Goal: Information Seeking & Learning: Learn about a topic

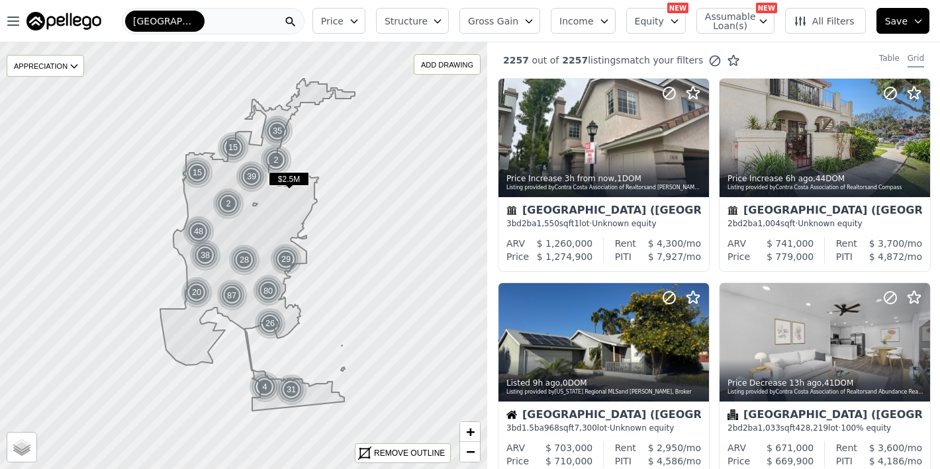
click at [518, 15] on span "Gross Gain" at bounding box center [493, 21] width 50 height 13
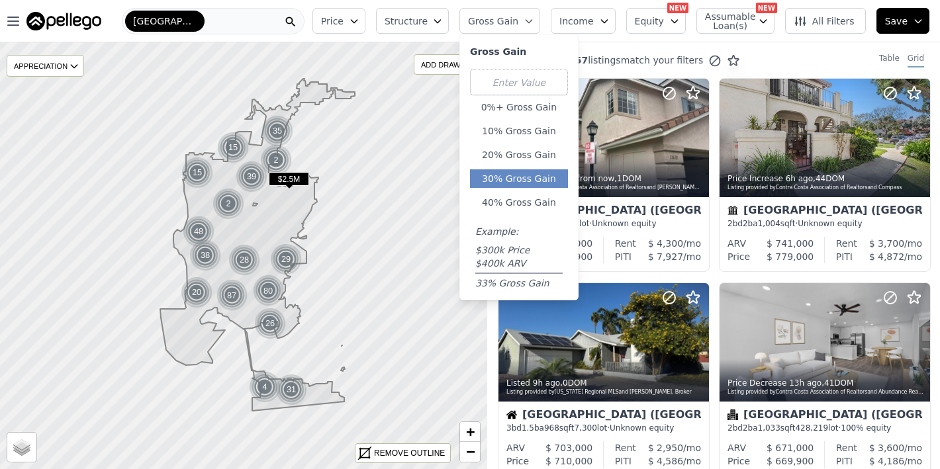
click at [522, 173] on button "30% Gross Gain" at bounding box center [519, 179] width 98 height 19
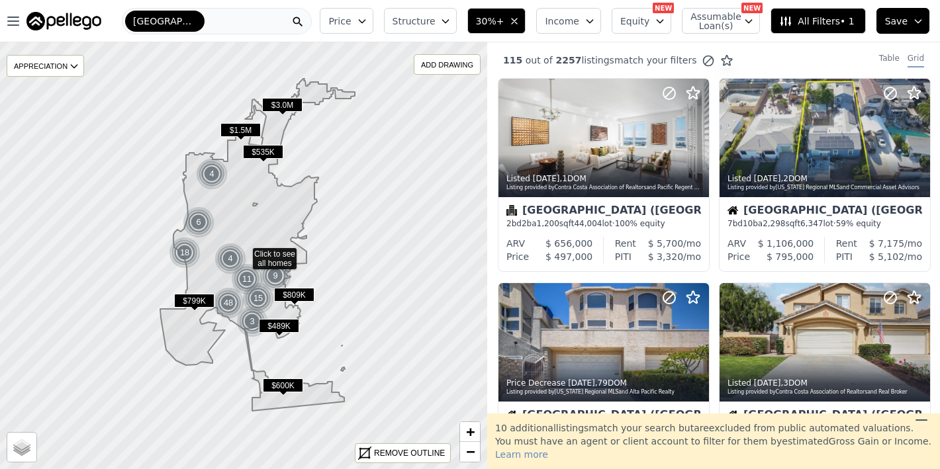
click at [365, 21] on icon "button" at bounding box center [362, 21] width 6 height 3
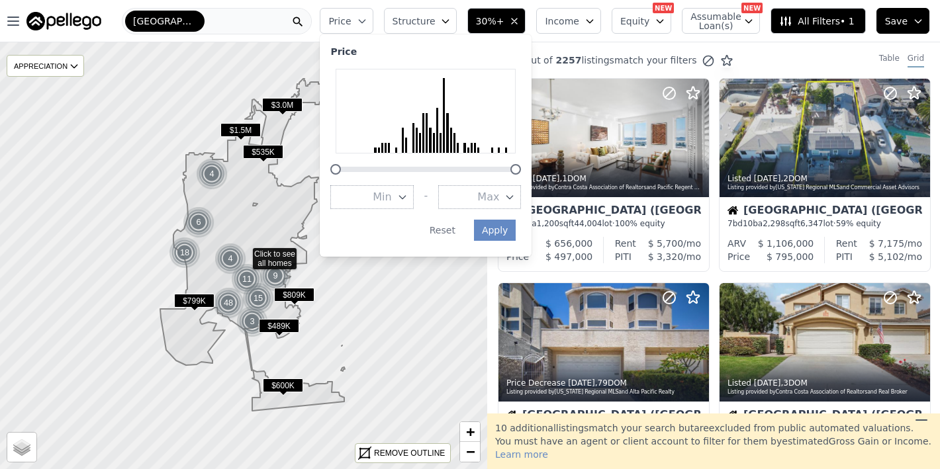
click at [491, 191] on span "Max" at bounding box center [488, 197] width 22 height 16
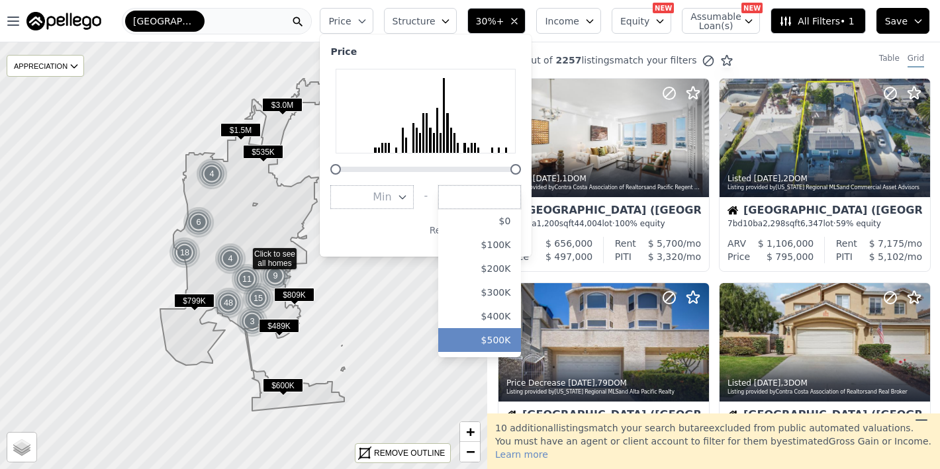
click at [497, 333] on button "$500K" at bounding box center [479, 340] width 83 height 24
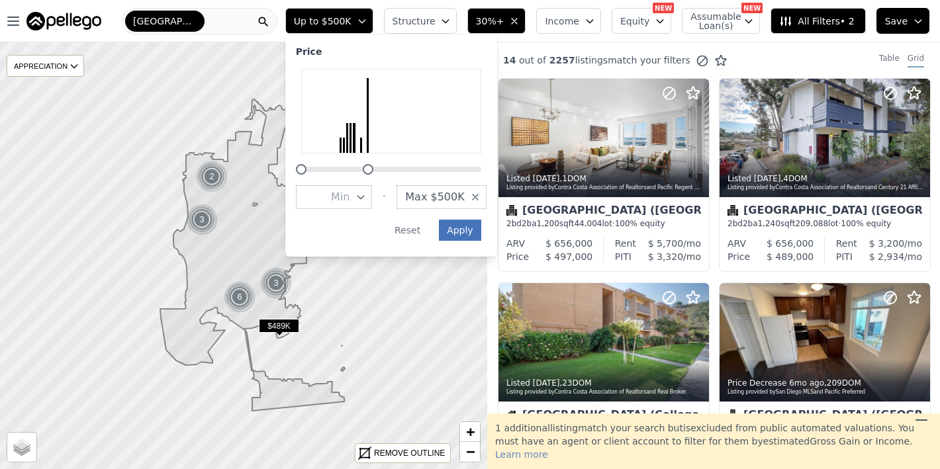
click at [471, 224] on button "Apply" at bounding box center [460, 230] width 42 height 21
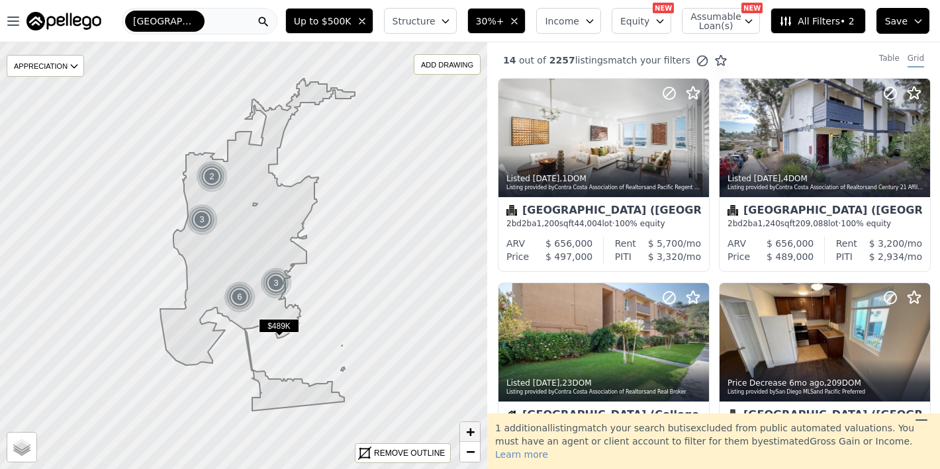
click at [468, 432] on span "+" at bounding box center [470, 432] width 9 height 17
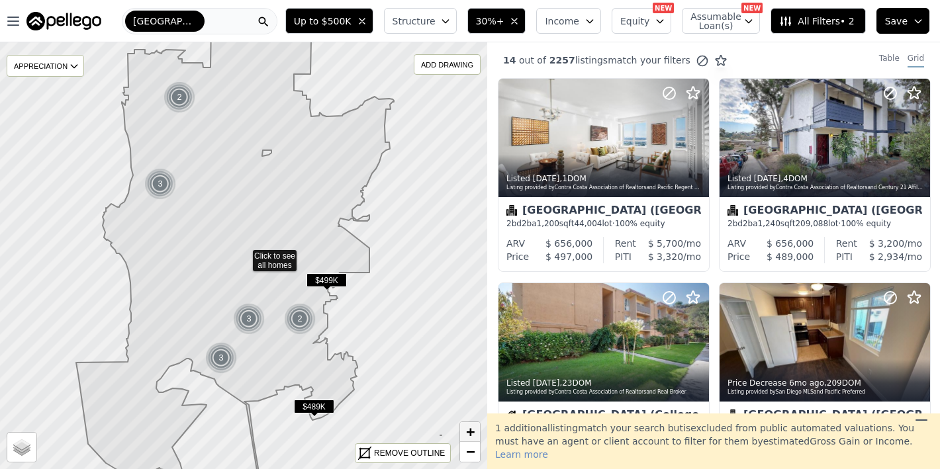
click at [468, 432] on span "+" at bounding box center [470, 432] width 9 height 17
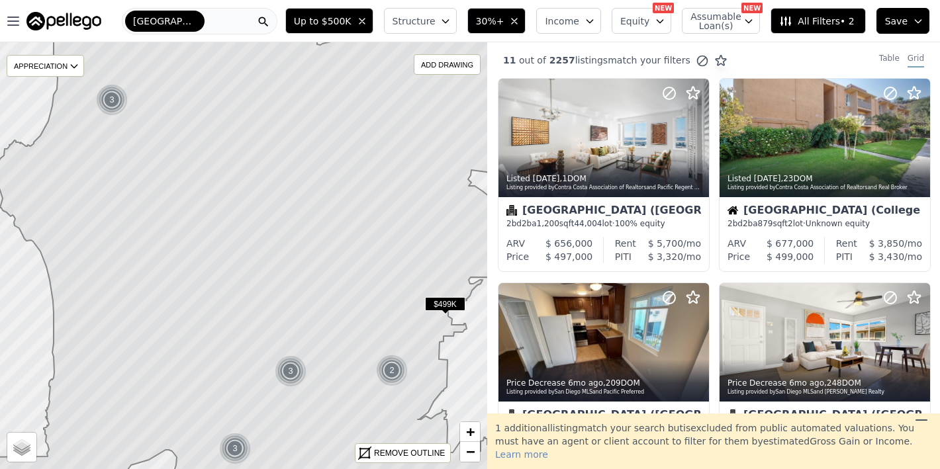
drag, startPoint x: 319, startPoint y: 276, endPoint x: 354, endPoint y: 264, distance: 37.7
click at [354, 264] on icon at bounding box center [278, 244] width 587 height 515
click at [292, 366] on div "3" at bounding box center [291, 372] width 32 height 32
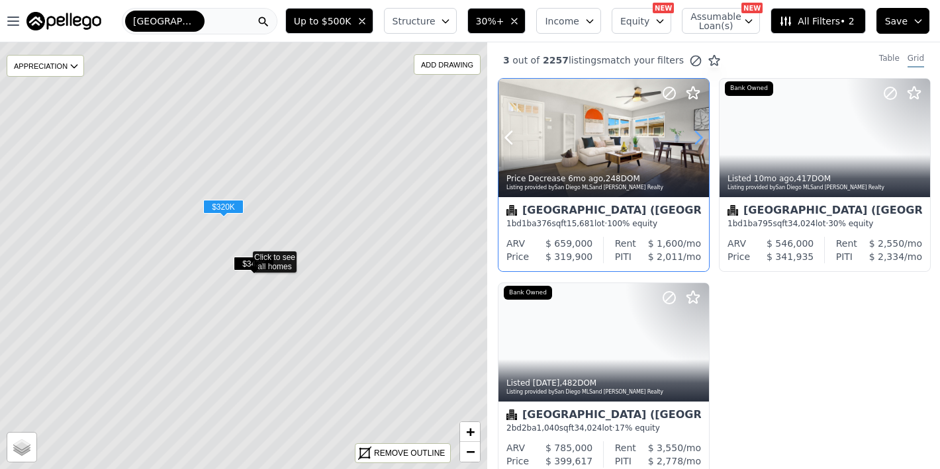
click at [699, 139] on icon at bounding box center [698, 137] width 21 height 21
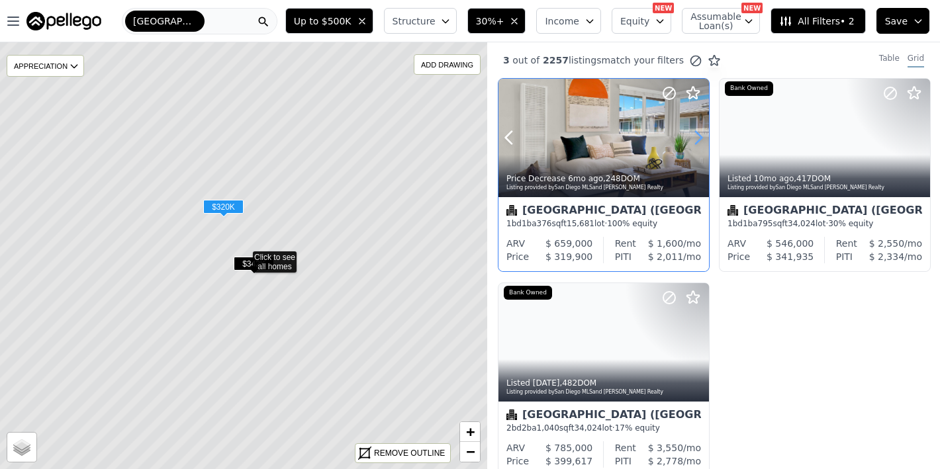
click at [699, 139] on icon at bounding box center [698, 137] width 21 height 21
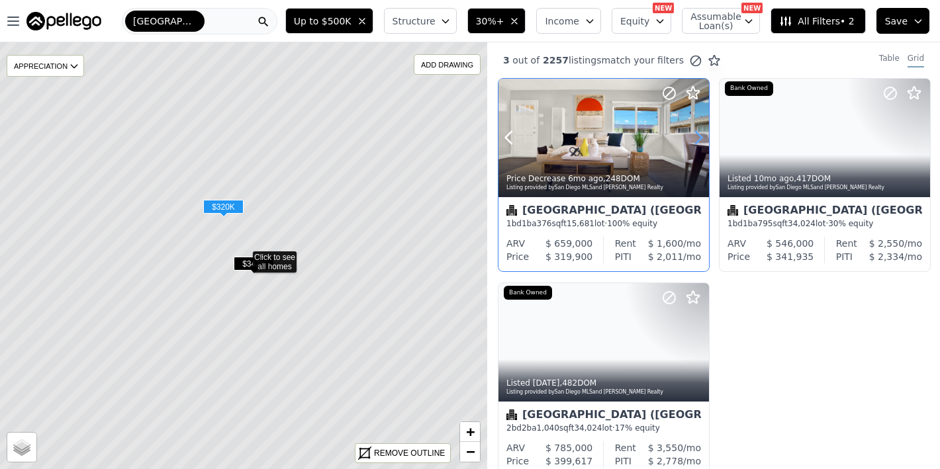
click at [699, 139] on icon at bounding box center [698, 137] width 21 height 21
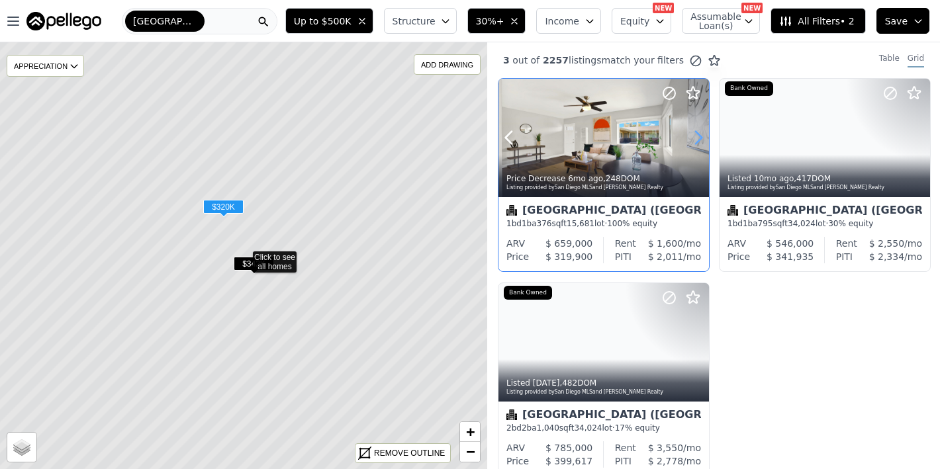
click at [699, 139] on icon at bounding box center [698, 137] width 21 height 21
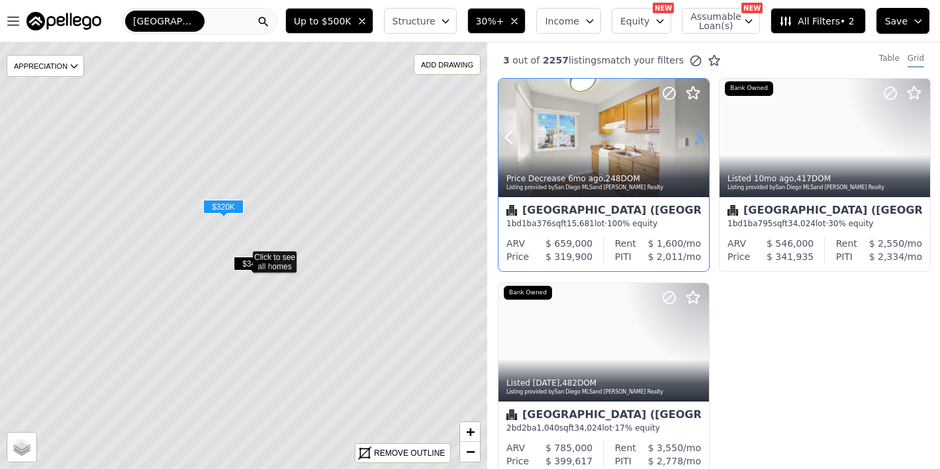
click at [699, 139] on icon at bounding box center [698, 137] width 21 height 21
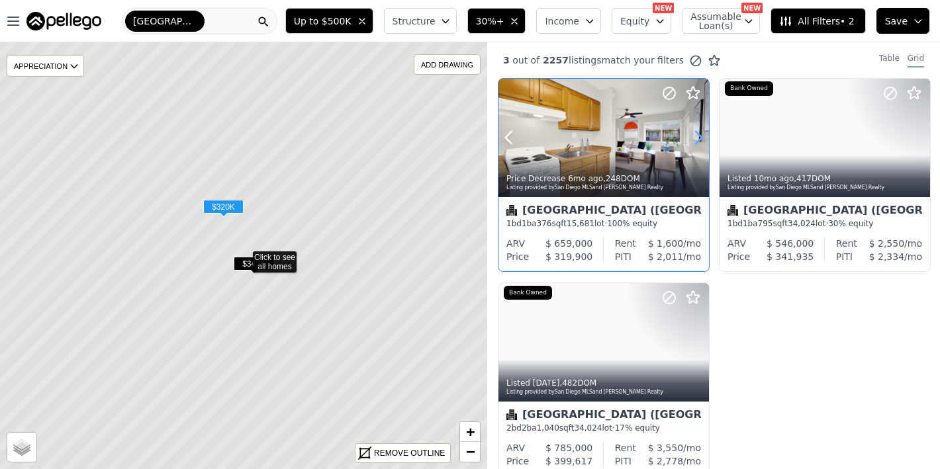
click at [699, 139] on icon at bounding box center [698, 137] width 21 height 21
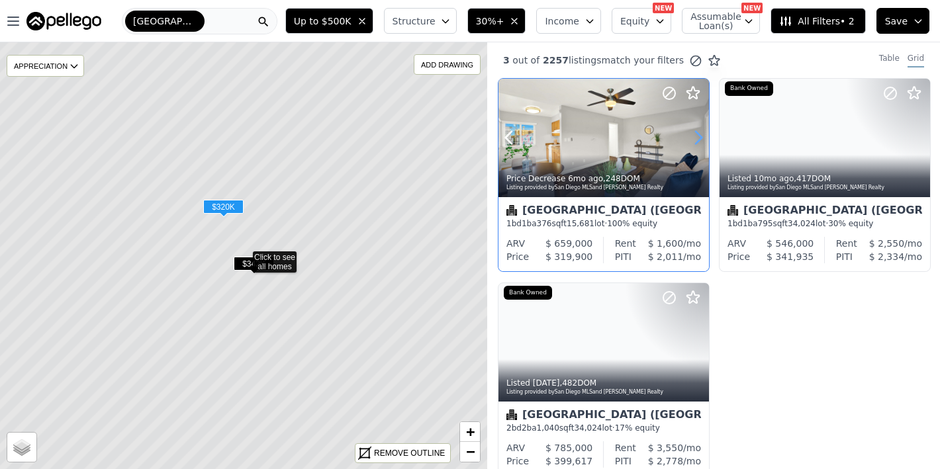
click at [699, 139] on icon at bounding box center [698, 137] width 21 height 21
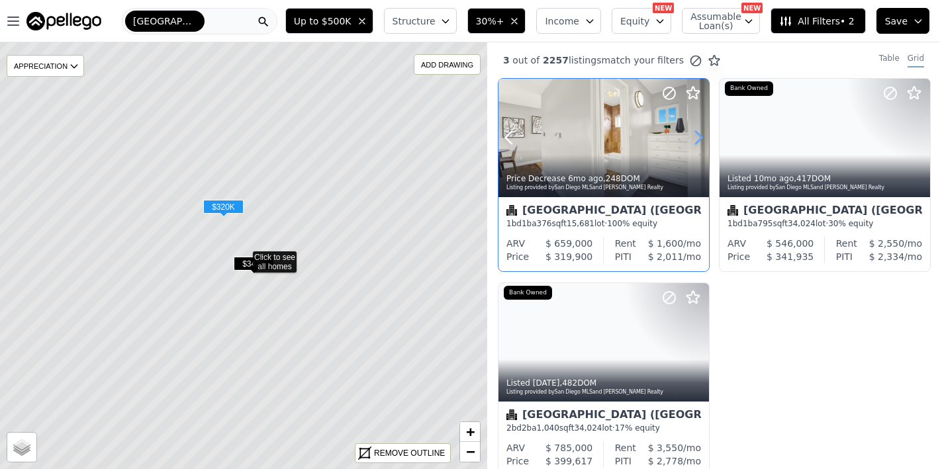
click at [699, 139] on icon at bounding box center [698, 137] width 21 height 21
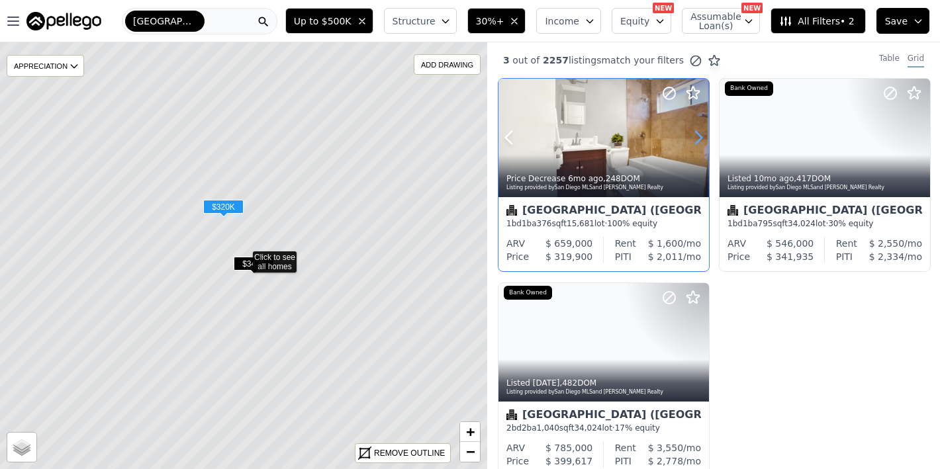
click at [699, 139] on icon at bounding box center [698, 137] width 21 height 21
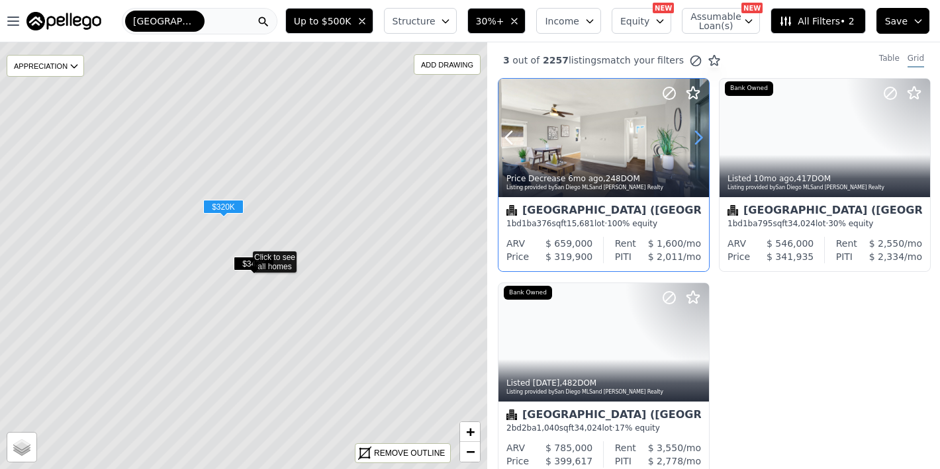
click at [699, 139] on icon at bounding box center [698, 137] width 21 height 21
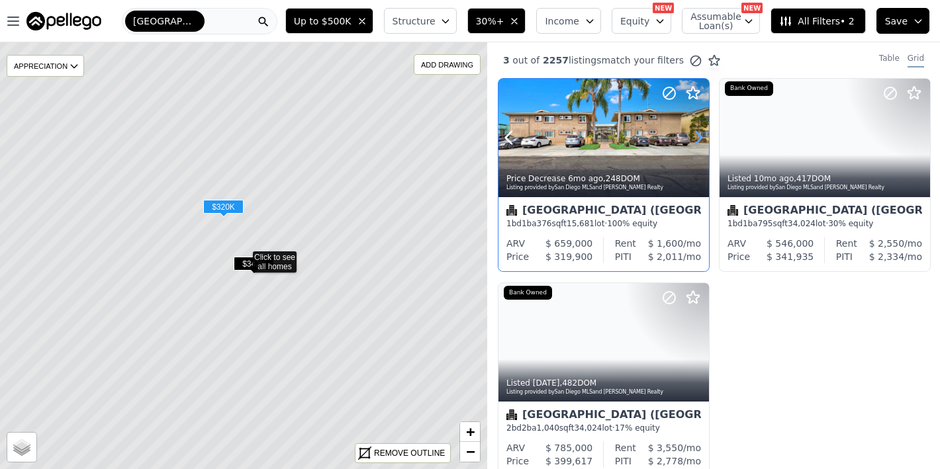
click at [699, 139] on icon at bounding box center [698, 137] width 21 height 21
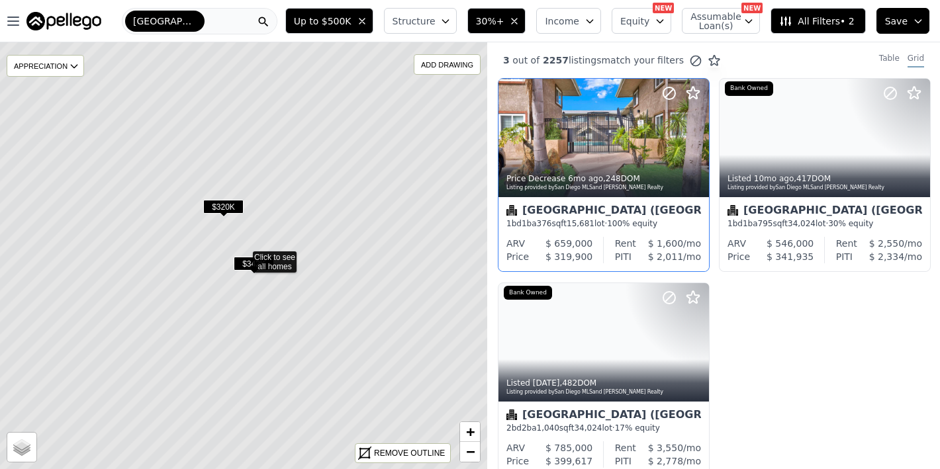
click at [505, 19] on span "30%+" at bounding box center [490, 21] width 28 height 13
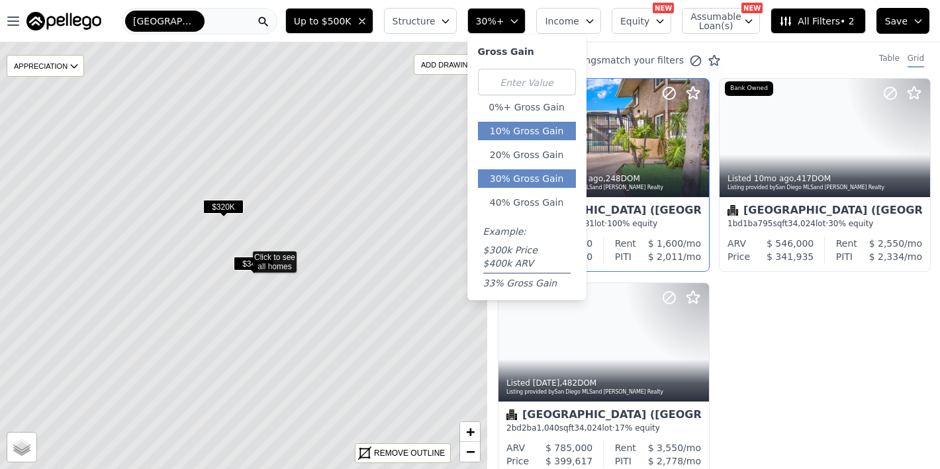
click at [507, 134] on button "10% Gross Gain" at bounding box center [527, 131] width 98 height 19
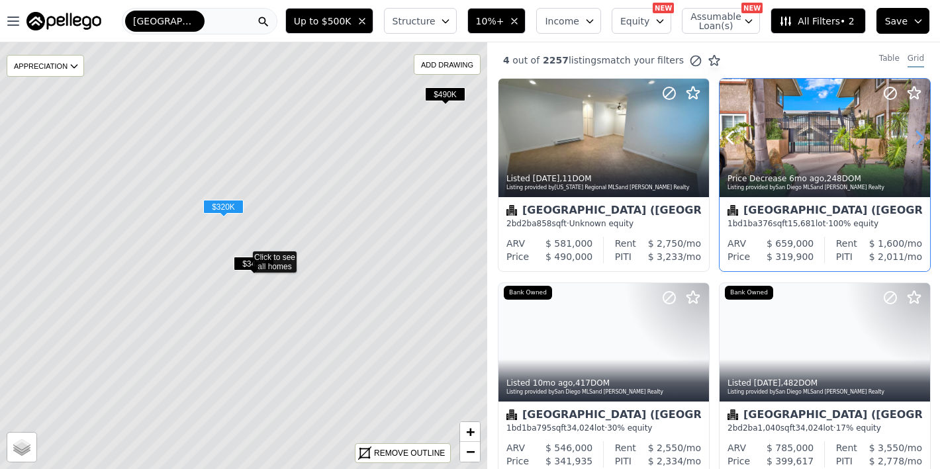
click at [915, 138] on icon at bounding box center [919, 137] width 21 height 21
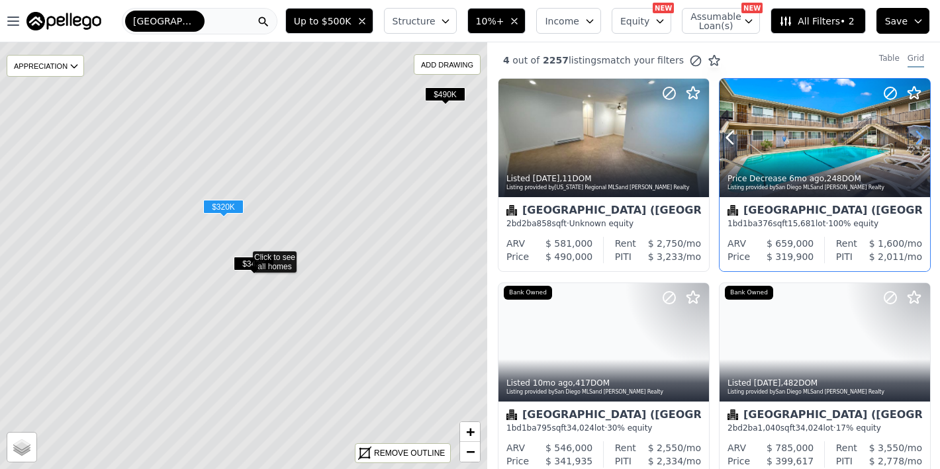
click at [915, 138] on icon at bounding box center [919, 137] width 21 height 21
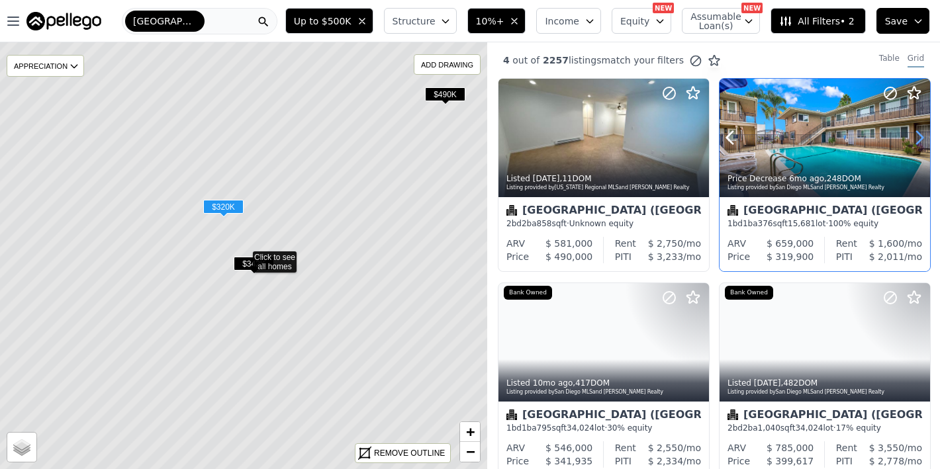
click at [915, 138] on icon at bounding box center [919, 137] width 21 height 21
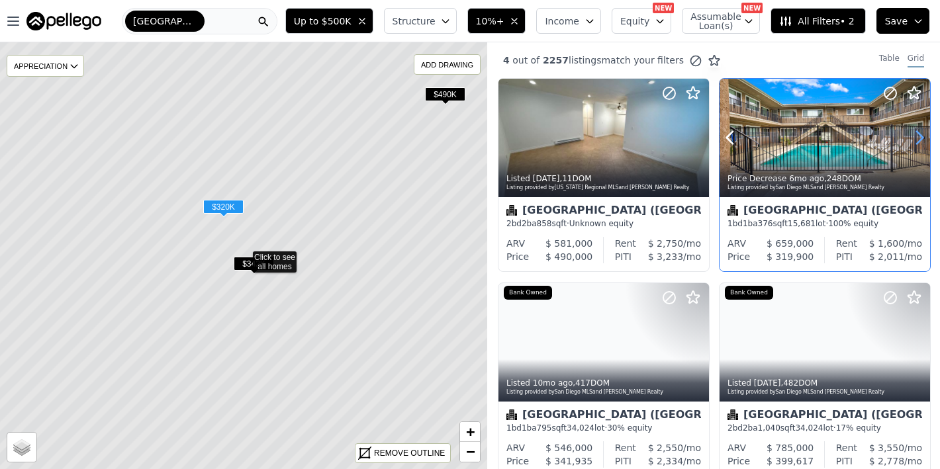
click at [915, 138] on icon at bounding box center [919, 137] width 21 height 21
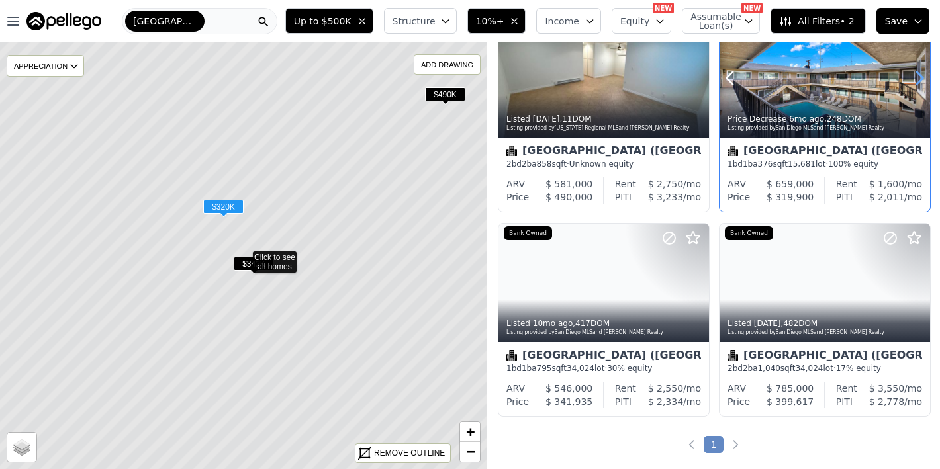
scroll to position [72, 0]
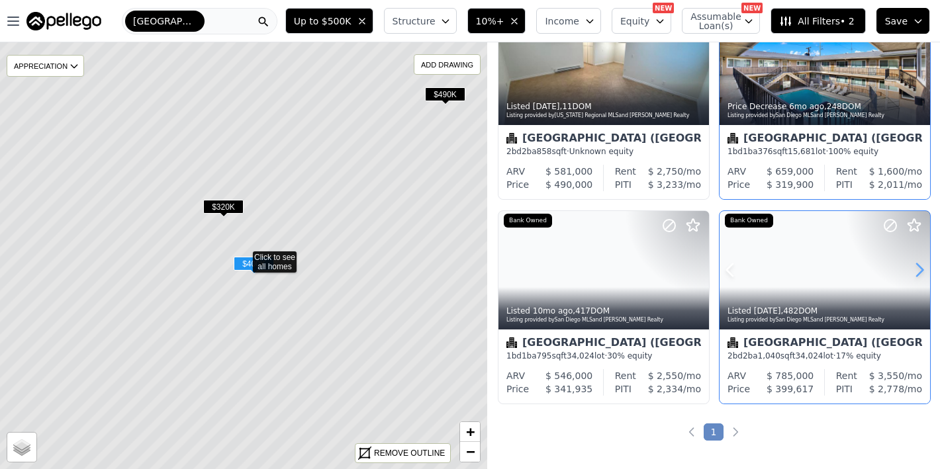
click at [912, 274] on icon at bounding box center [919, 270] width 21 height 21
click at [912, 271] on icon at bounding box center [919, 270] width 21 height 21
click at [698, 267] on icon at bounding box center [699, 270] width 6 height 13
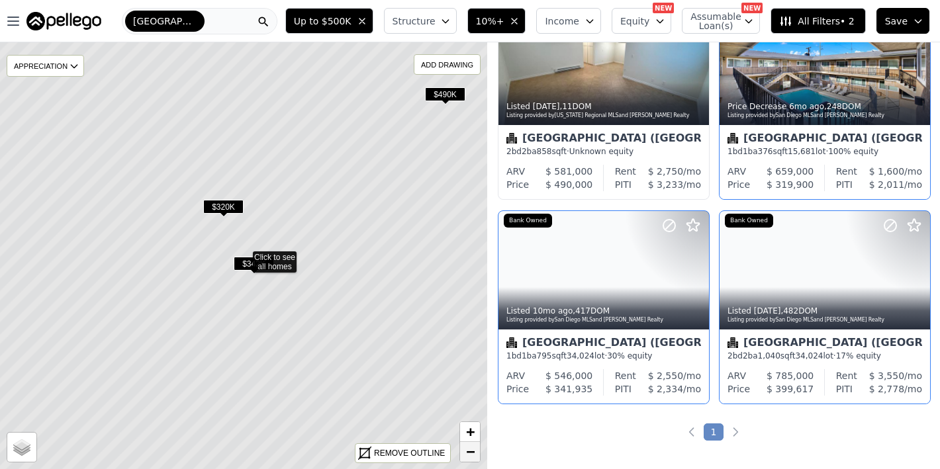
click at [469, 452] on span "−" at bounding box center [470, 452] width 9 height 17
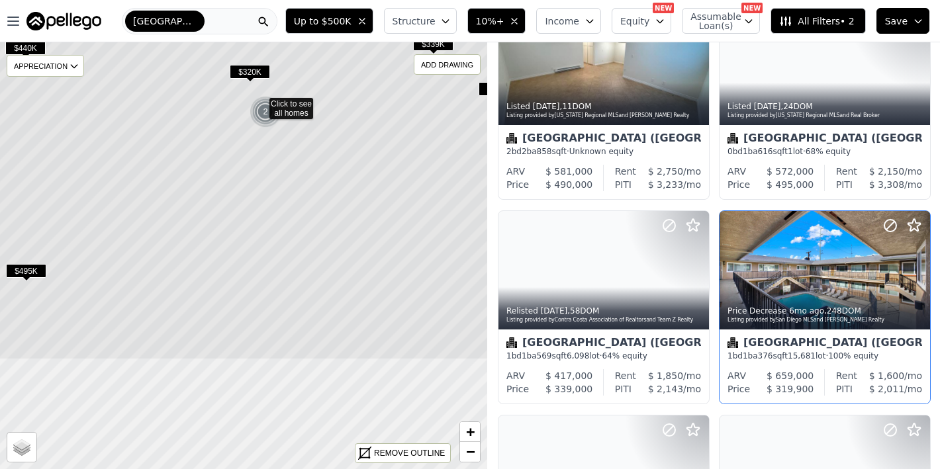
drag, startPoint x: 313, startPoint y: 406, endPoint x: 329, endPoint y: 252, distance: 154.5
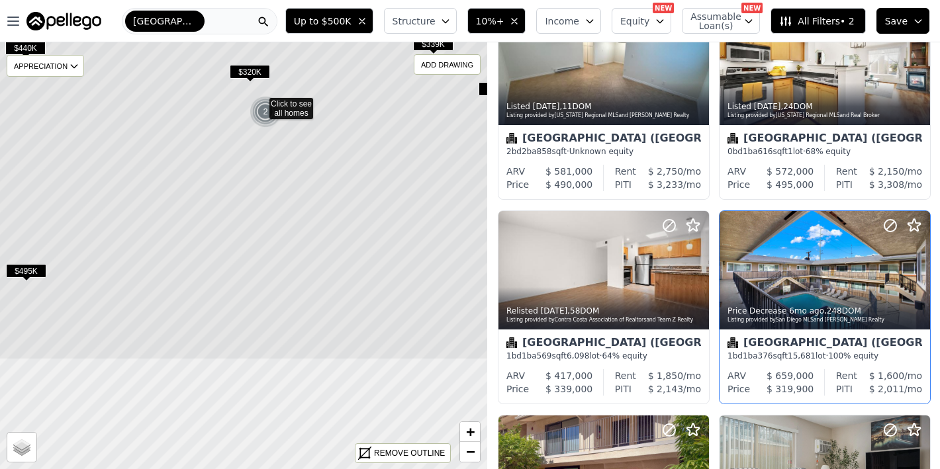
click at [329, 252] on icon at bounding box center [259, 102] width 587 height 515
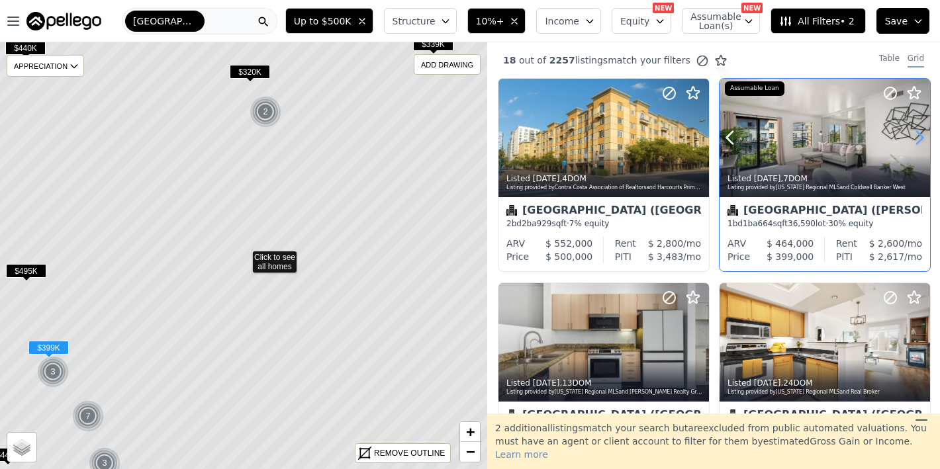
click at [912, 136] on icon at bounding box center [919, 137] width 21 height 21
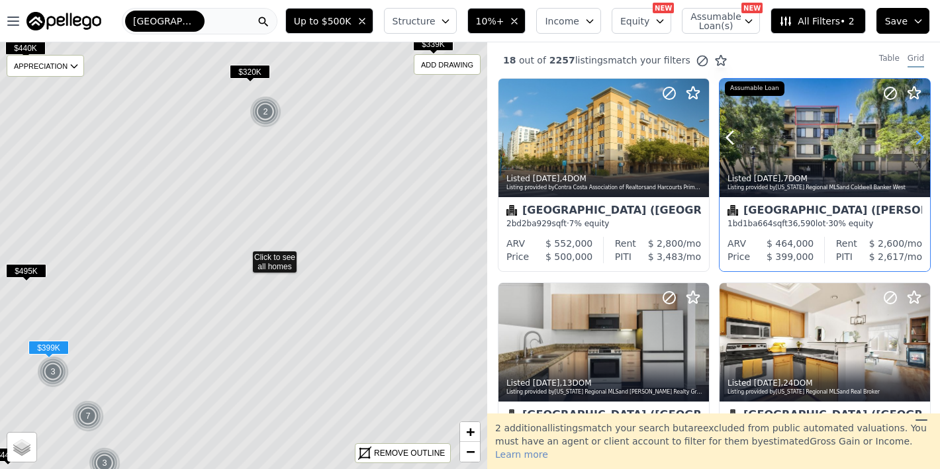
click at [912, 136] on icon at bounding box center [919, 137] width 21 height 21
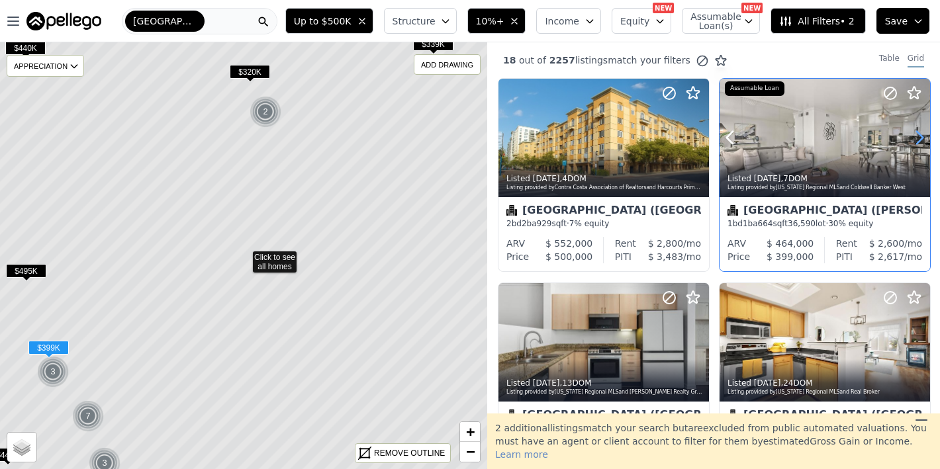
click at [912, 136] on icon at bounding box center [919, 137] width 21 height 21
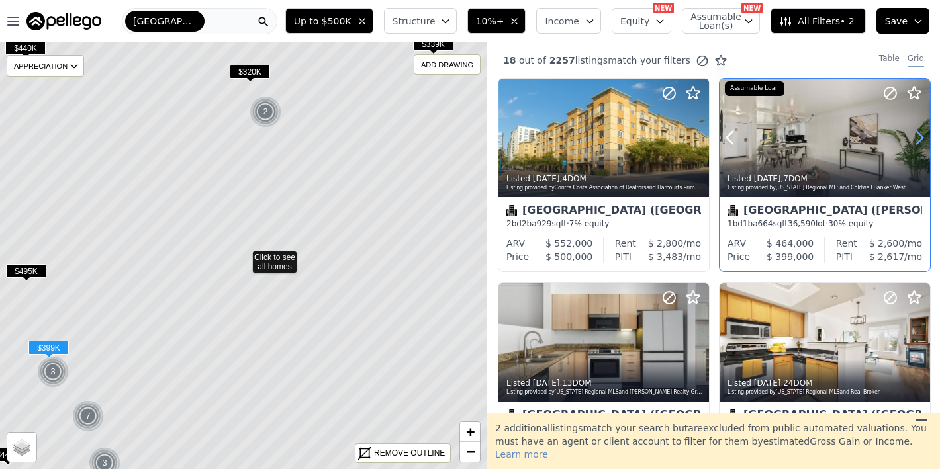
click at [912, 136] on icon at bounding box center [919, 137] width 21 height 21
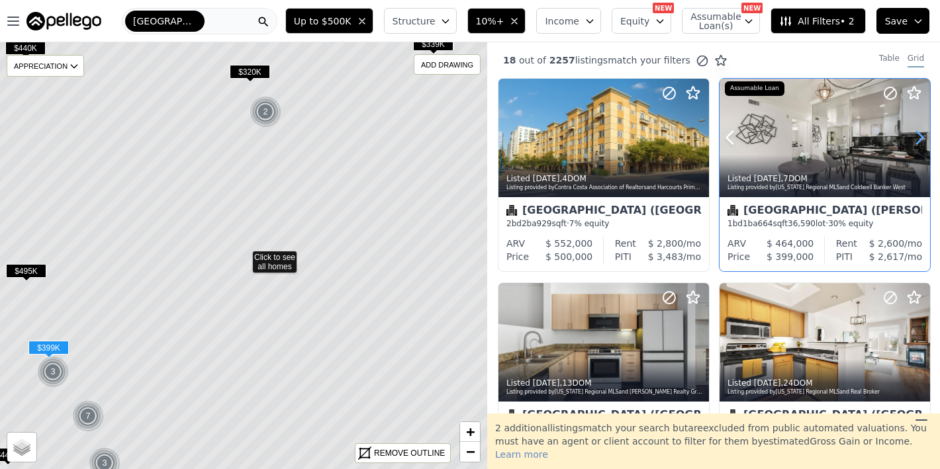
click at [912, 136] on icon at bounding box center [919, 137] width 21 height 21
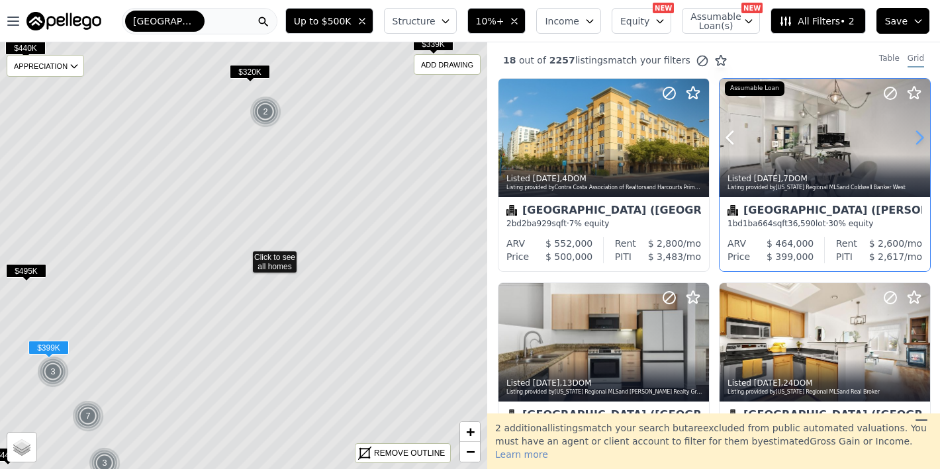
click at [912, 136] on icon at bounding box center [919, 137] width 21 height 21
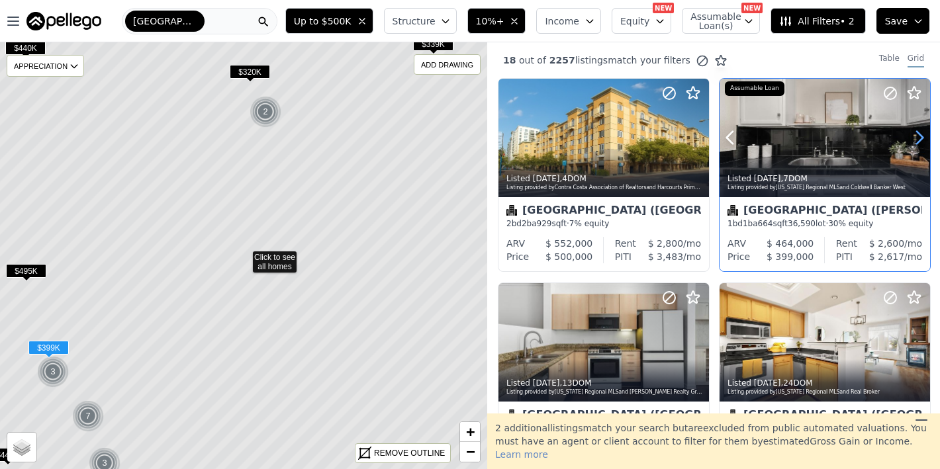
click at [912, 136] on icon at bounding box center [919, 137] width 21 height 21
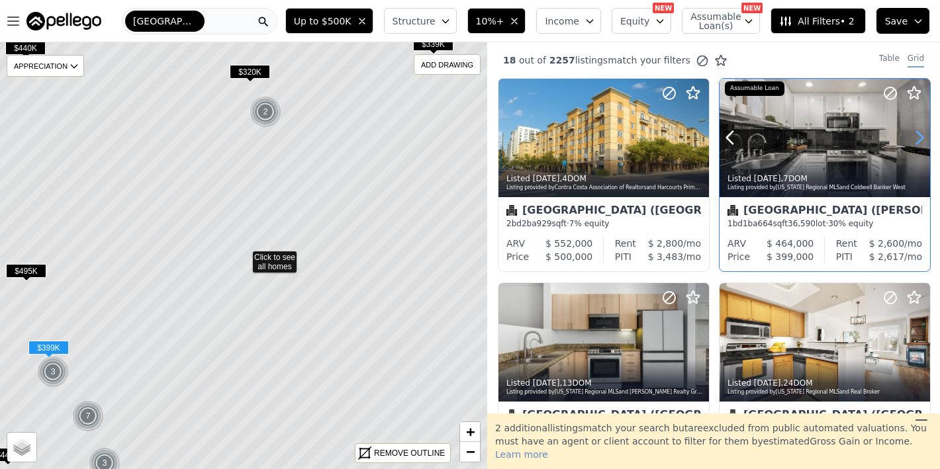
click at [912, 136] on icon at bounding box center [919, 137] width 21 height 21
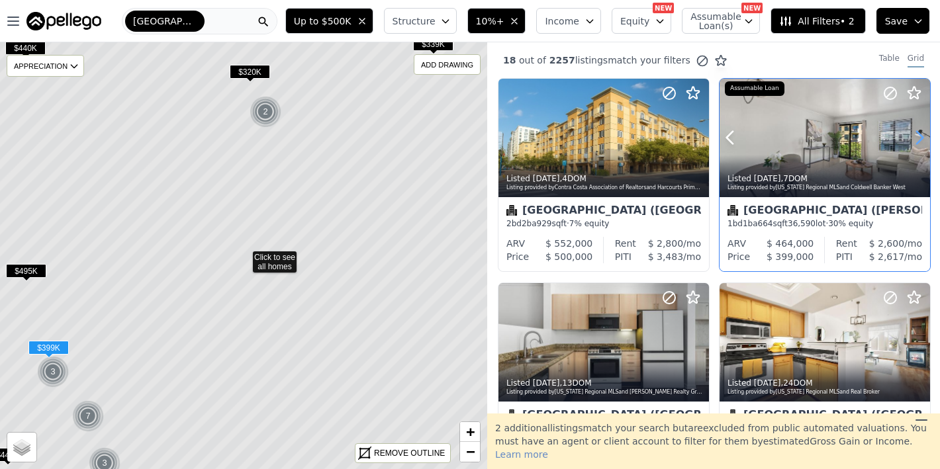
click at [912, 136] on icon at bounding box center [919, 137] width 21 height 21
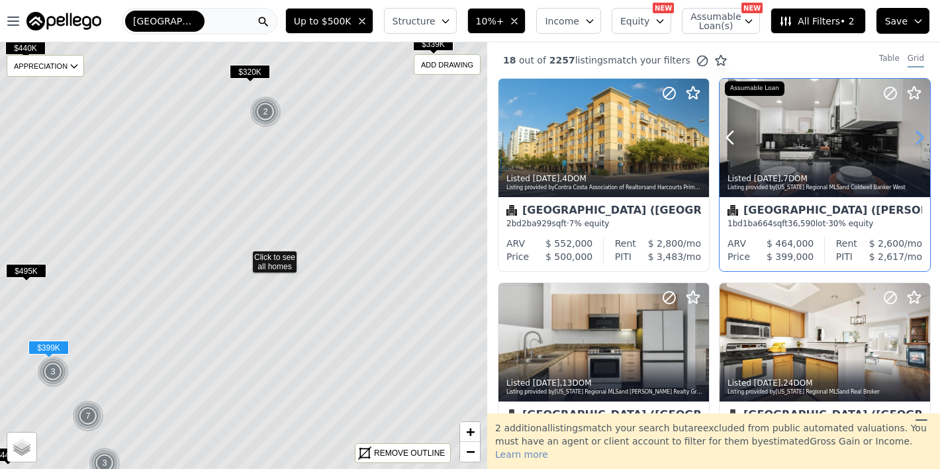
click at [912, 136] on icon at bounding box center [919, 137] width 21 height 21
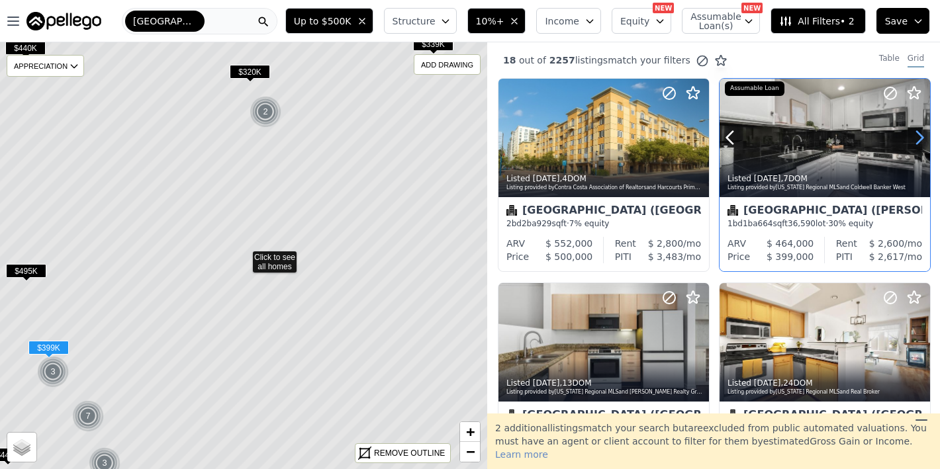
click at [912, 136] on icon at bounding box center [919, 137] width 21 height 21
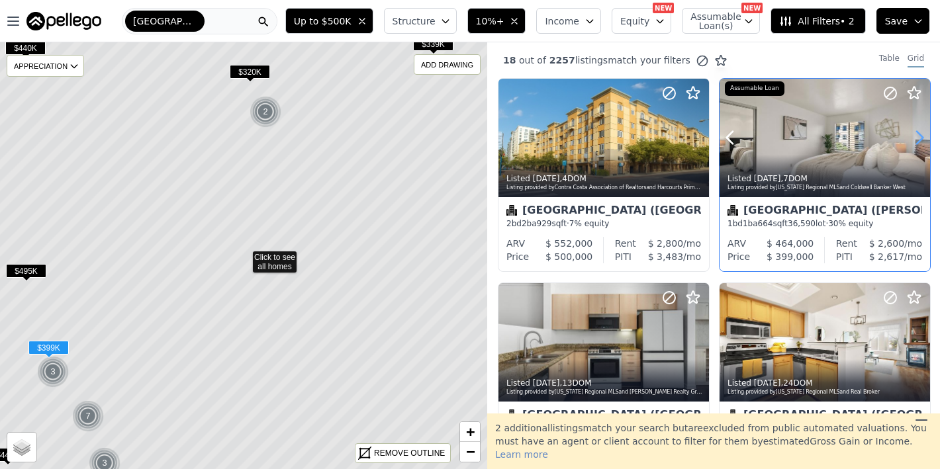
click at [912, 136] on icon at bounding box center [919, 137] width 21 height 21
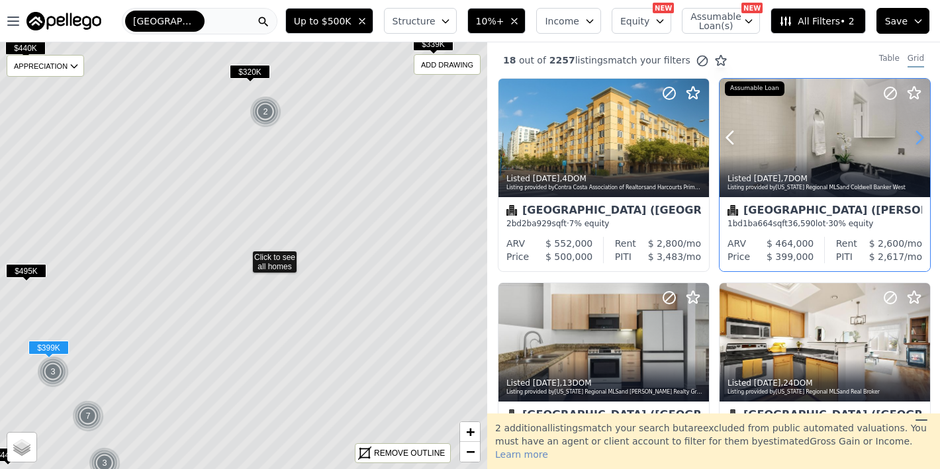
click at [912, 136] on icon at bounding box center [919, 137] width 21 height 21
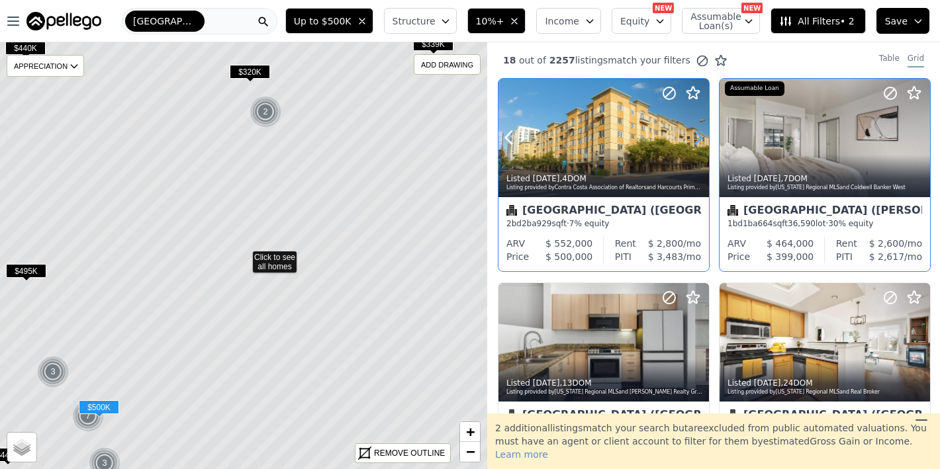
click at [695, 142] on icon at bounding box center [698, 137] width 21 height 21
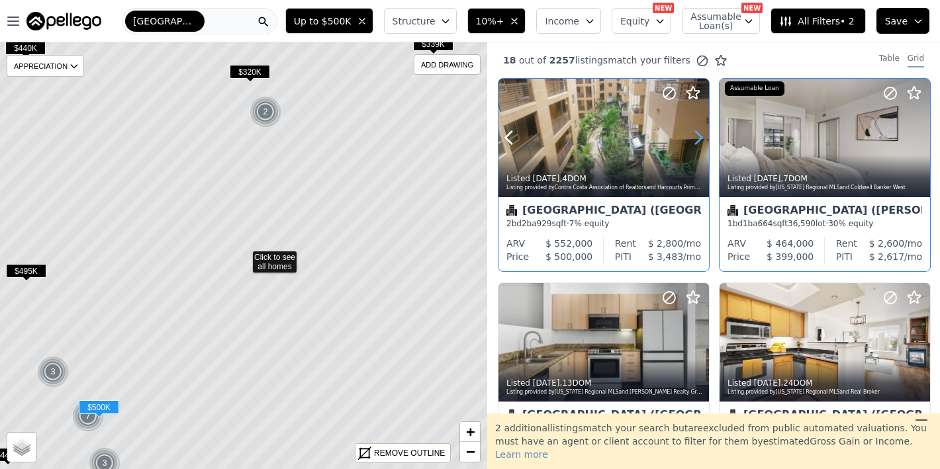
click at [695, 142] on icon at bounding box center [698, 137] width 21 height 21
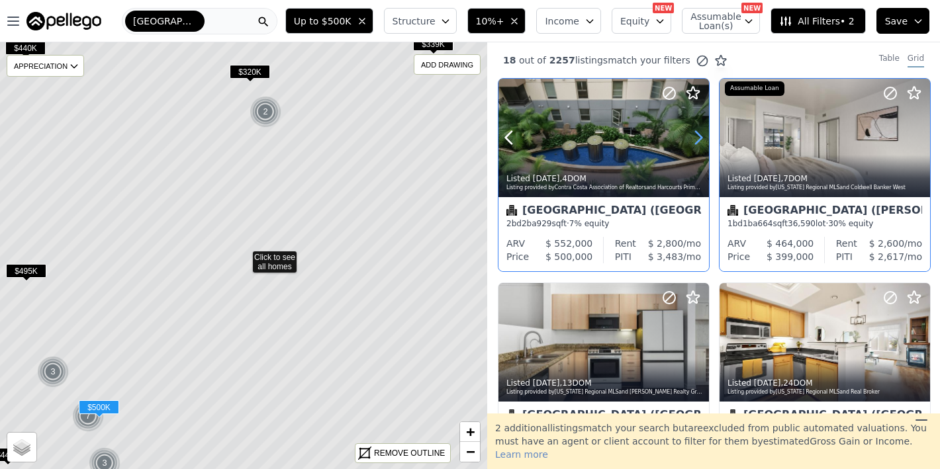
click at [695, 142] on icon at bounding box center [698, 137] width 21 height 21
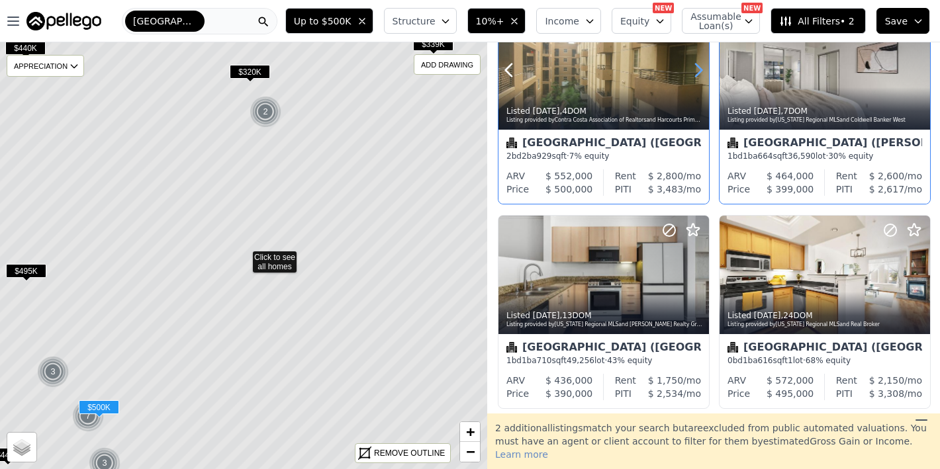
scroll to position [138, 0]
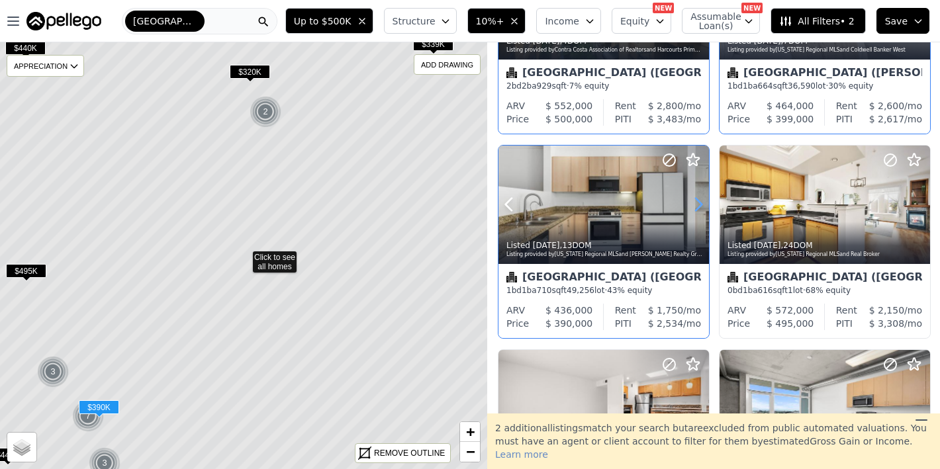
click at [692, 202] on icon at bounding box center [698, 204] width 21 height 21
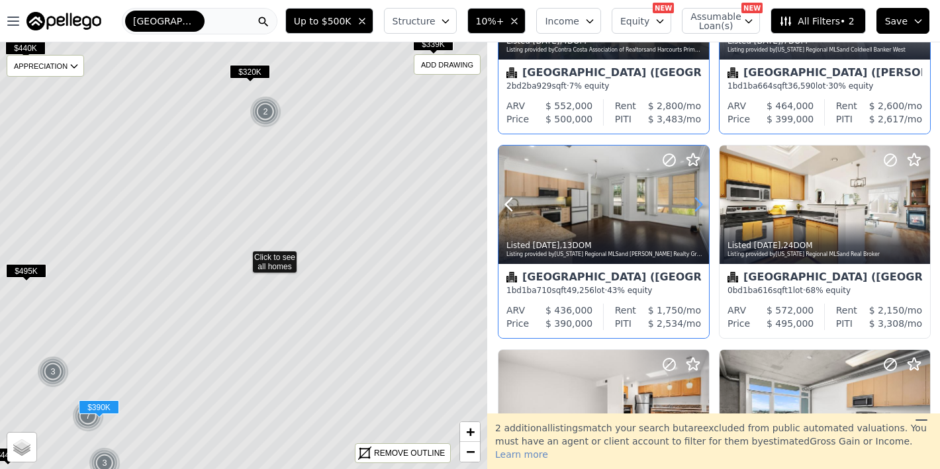
click at [692, 202] on icon at bounding box center [698, 204] width 21 height 21
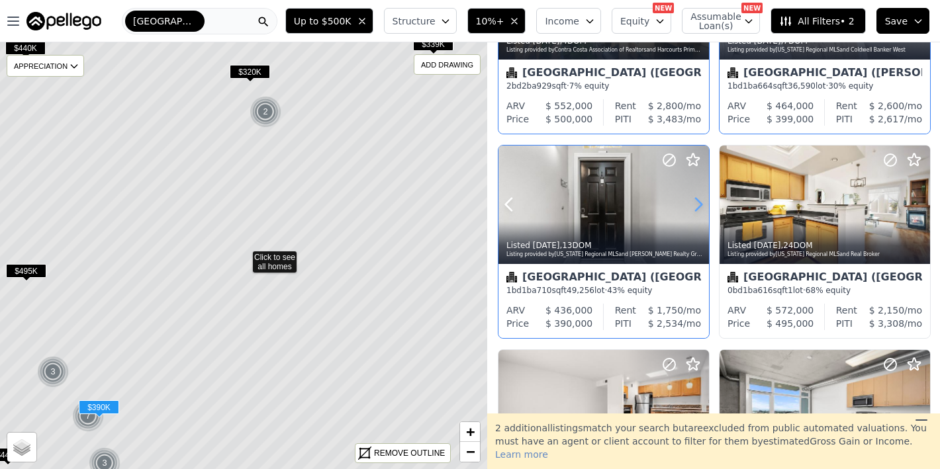
click at [692, 202] on icon at bounding box center [698, 204] width 21 height 21
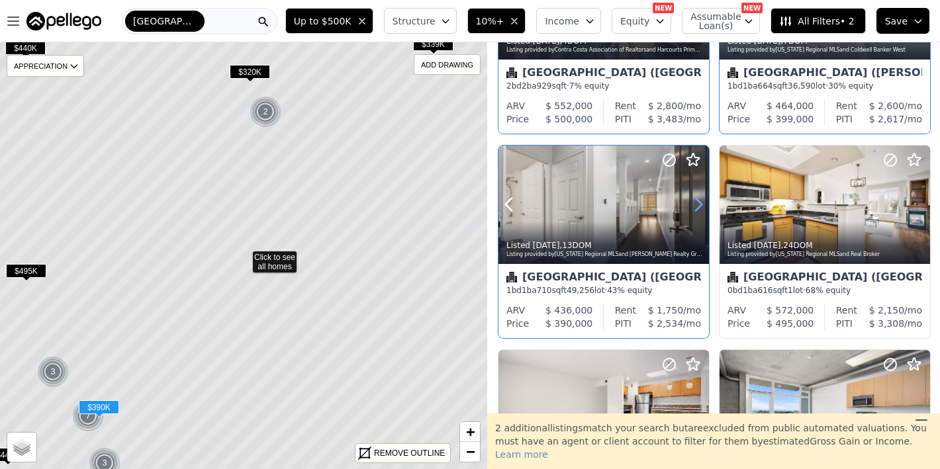
click at [692, 202] on icon at bounding box center [698, 204] width 21 height 21
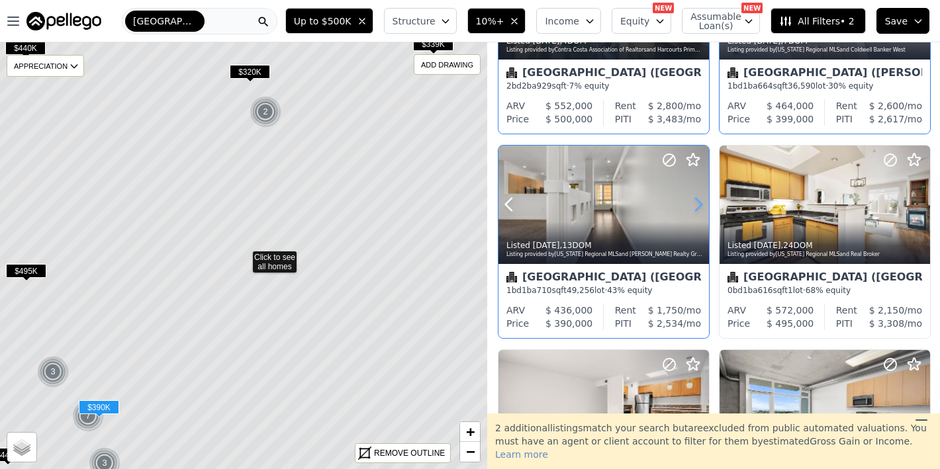
click at [692, 202] on icon at bounding box center [698, 204] width 21 height 21
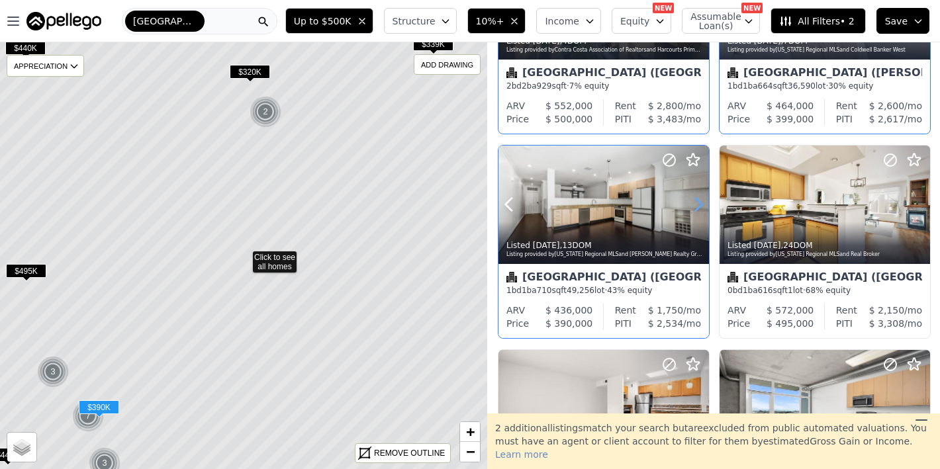
click at [692, 202] on icon at bounding box center [698, 204] width 21 height 21
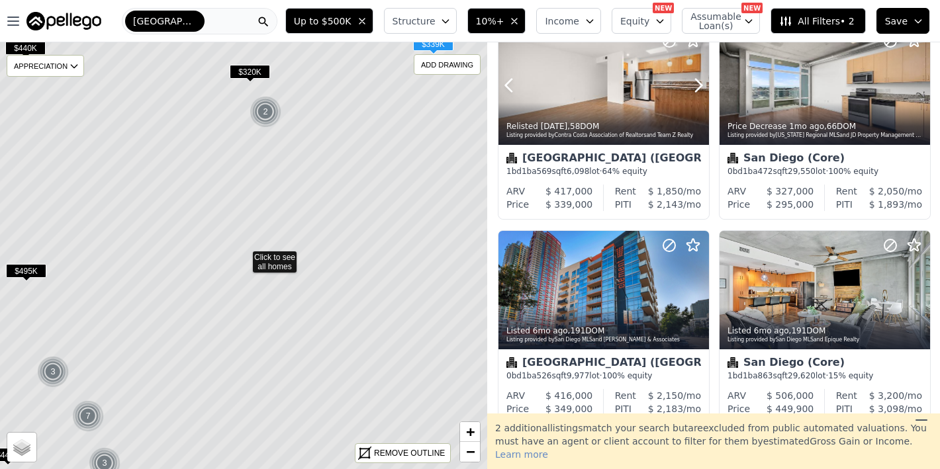
scroll to position [518, 0]
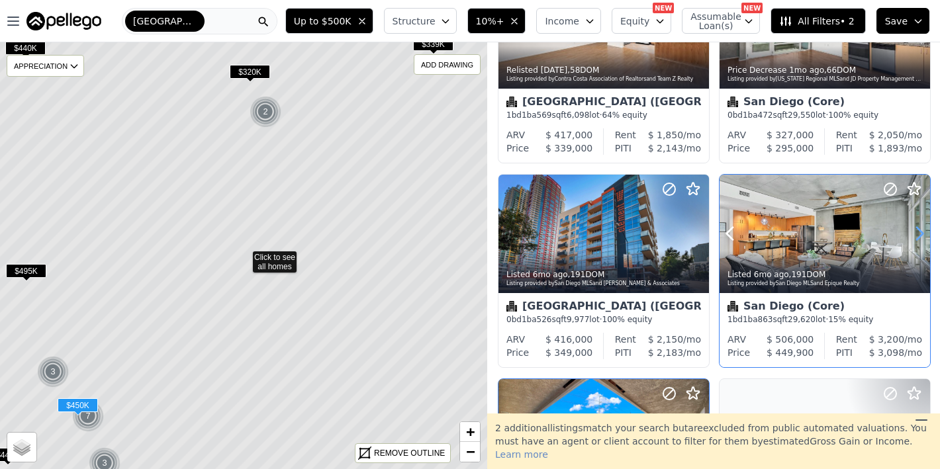
click at [917, 234] on icon at bounding box center [920, 234] width 6 height 13
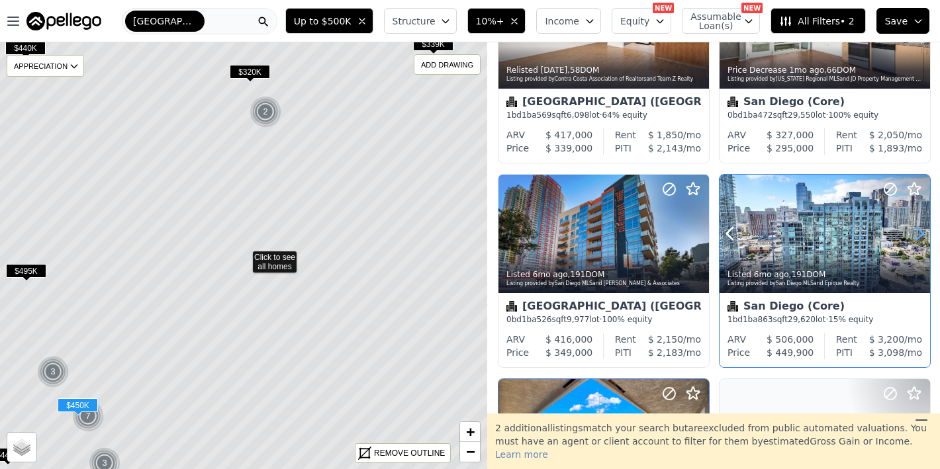
click at [917, 234] on icon at bounding box center [920, 234] width 6 height 13
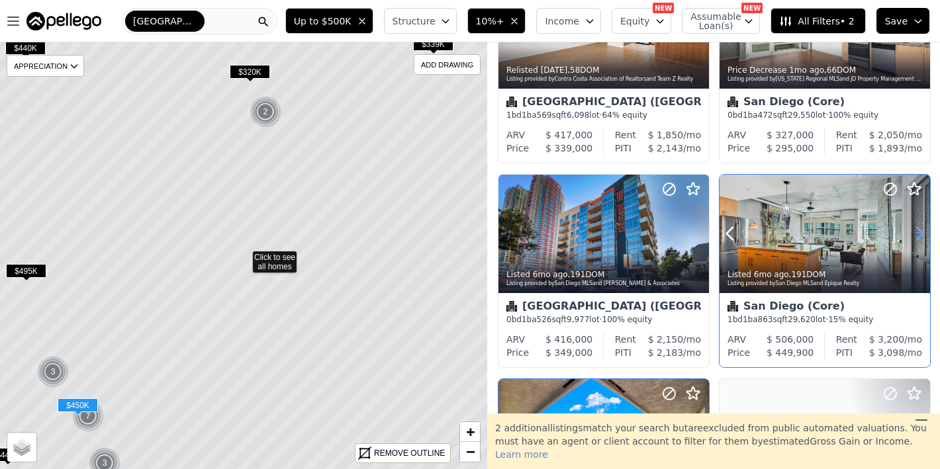
click at [917, 234] on icon at bounding box center [920, 234] width 6 height 13
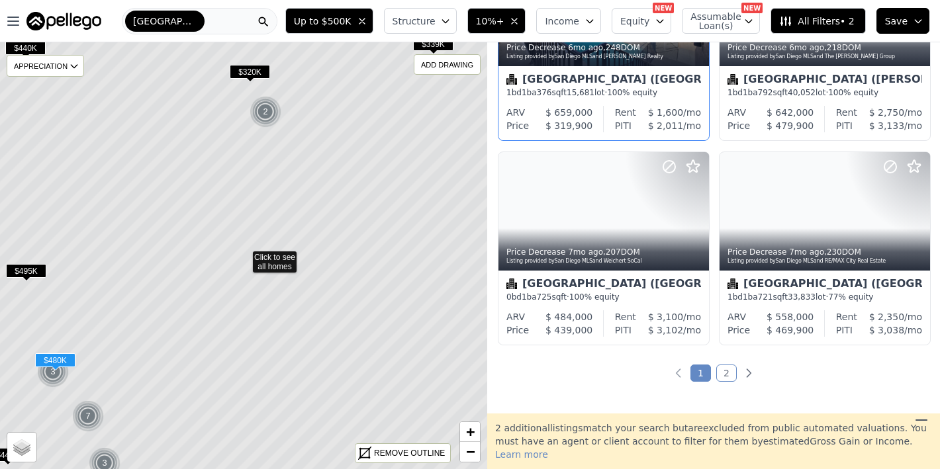
scroll to position [1050, 0]
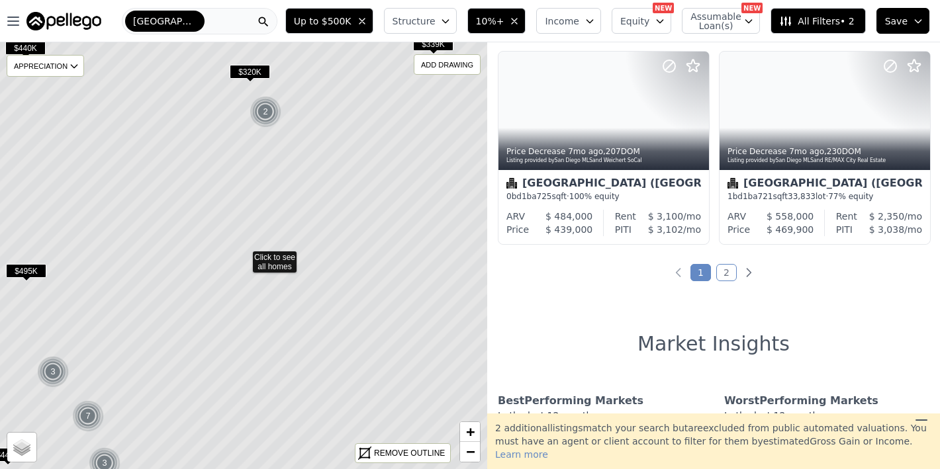
click at [716, 277] on link "2" at bounding box center [726, 272] width 21 height 17
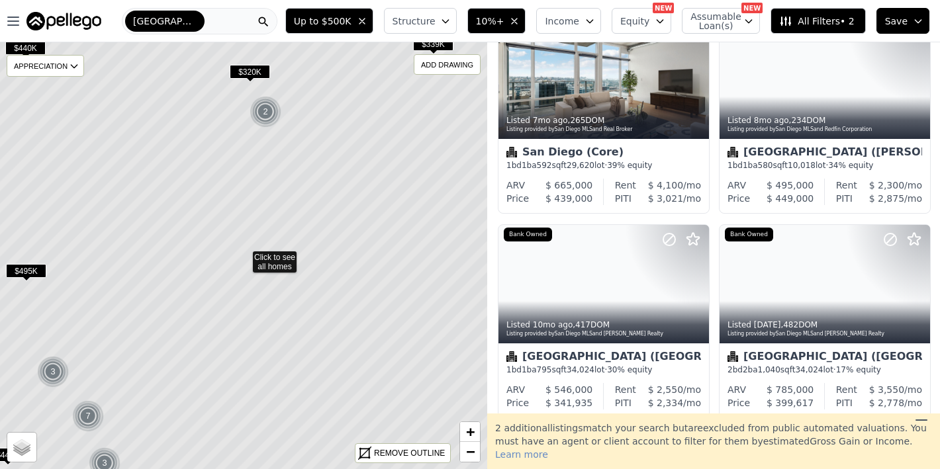
scroll to position [0, 0]
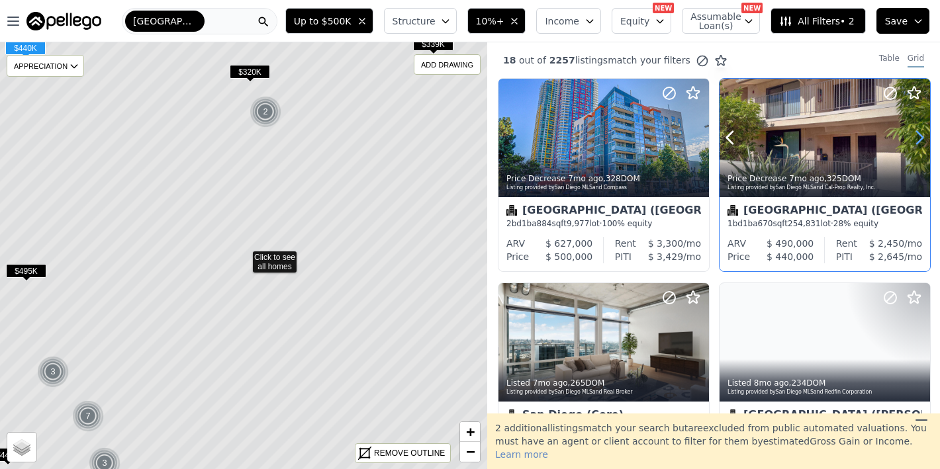
click at [909, 129] on icon at bounding box center [919, 137] width 21 height 21
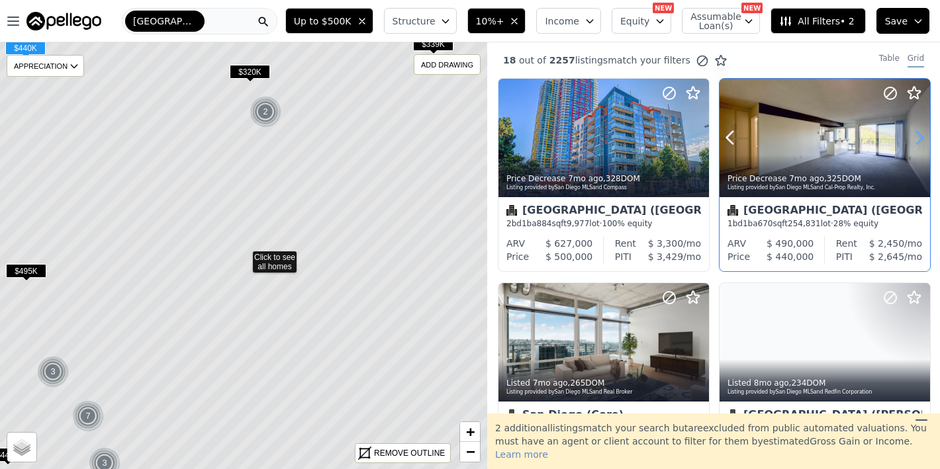
click at [909, 129] on icon at bounding box center [919, 137] width 21 height 21
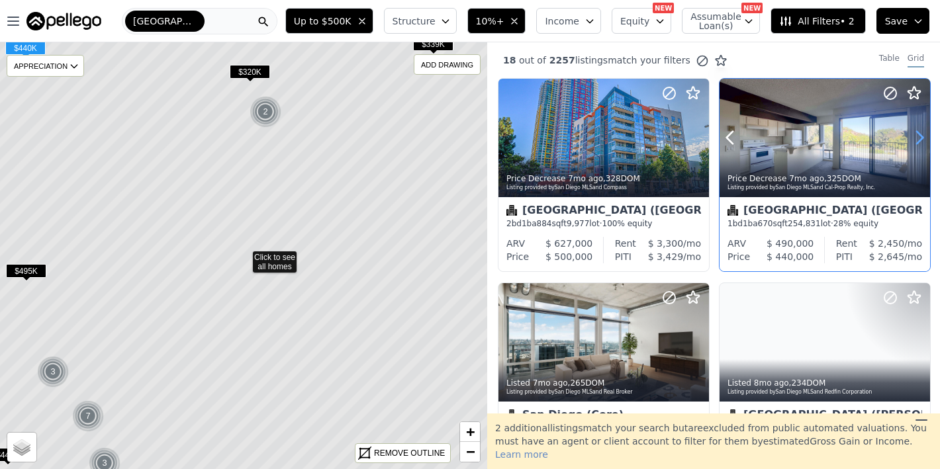
click at [909, 129] on icon at bounding box center [919, 137] width 21 height 21
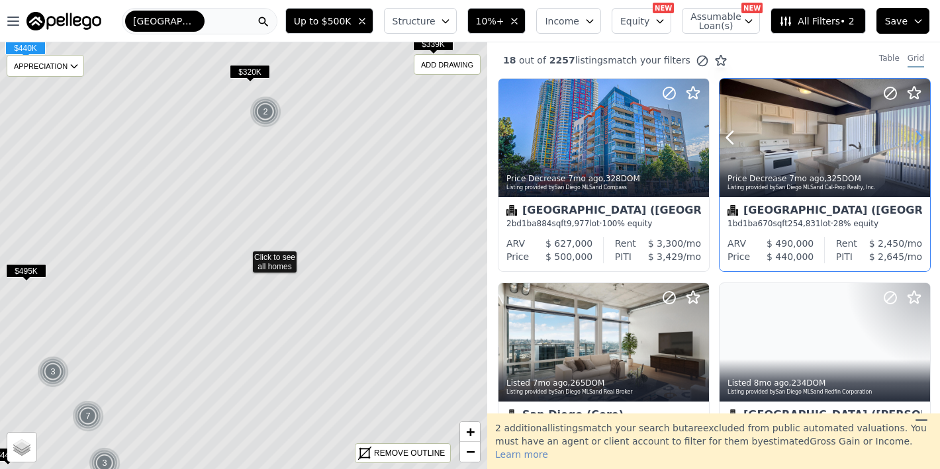
click at [909, 129] on icon at bounding box center [919, 137] width 21 height 21
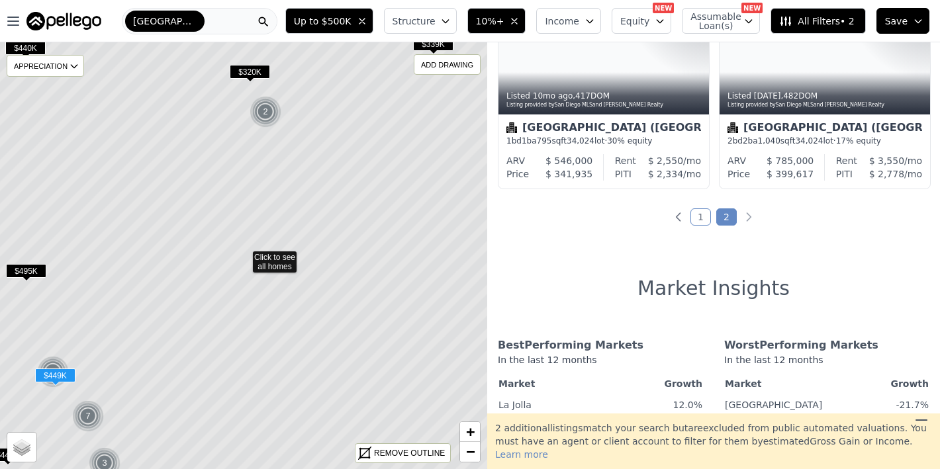
scroll to position [495, 0]
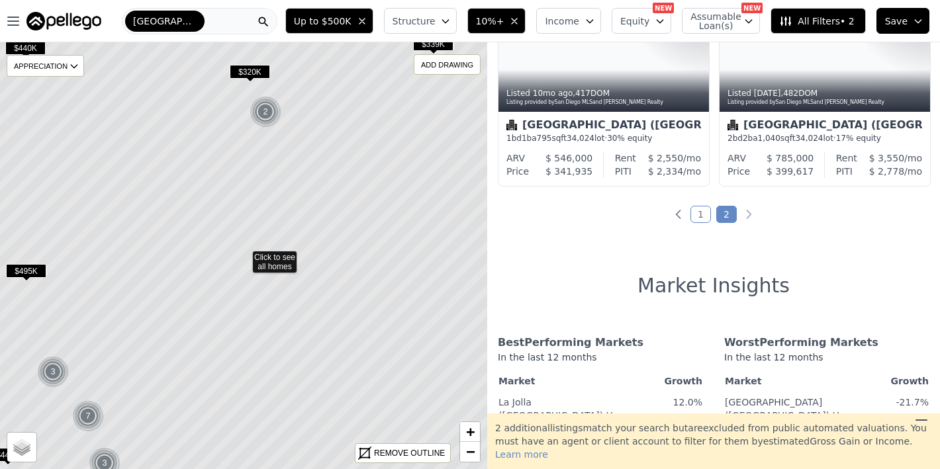
click at [343, 24] on span "Up to $500K" at bounding box center [323, 21] width 58 height 13
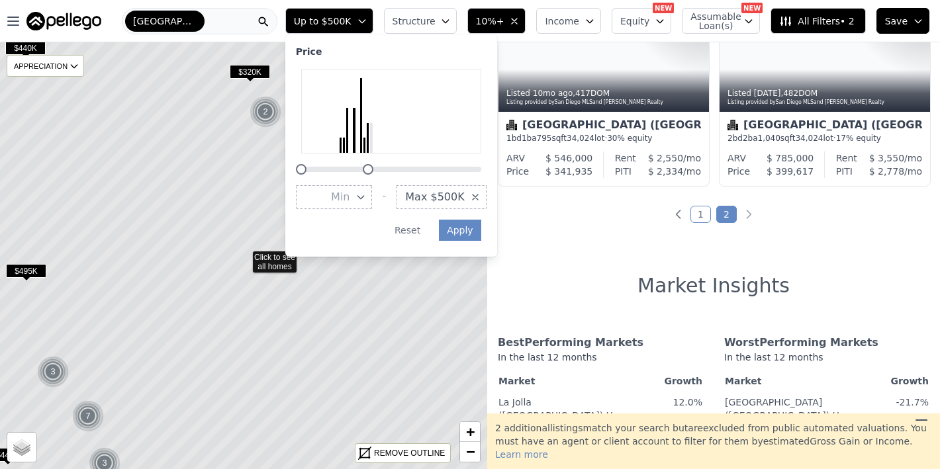
click at [447, 190] on span "Max $500K" at bounding box center [434, 197] width 59 height 16
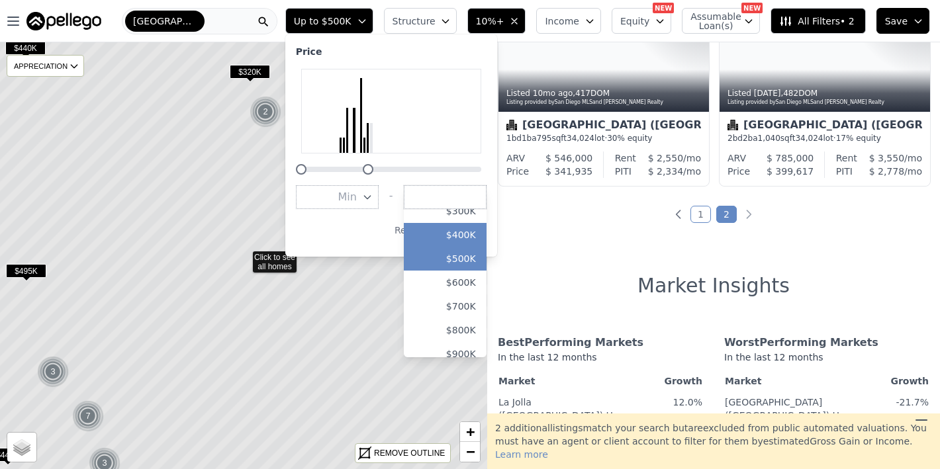
scroll to position [85, 0]
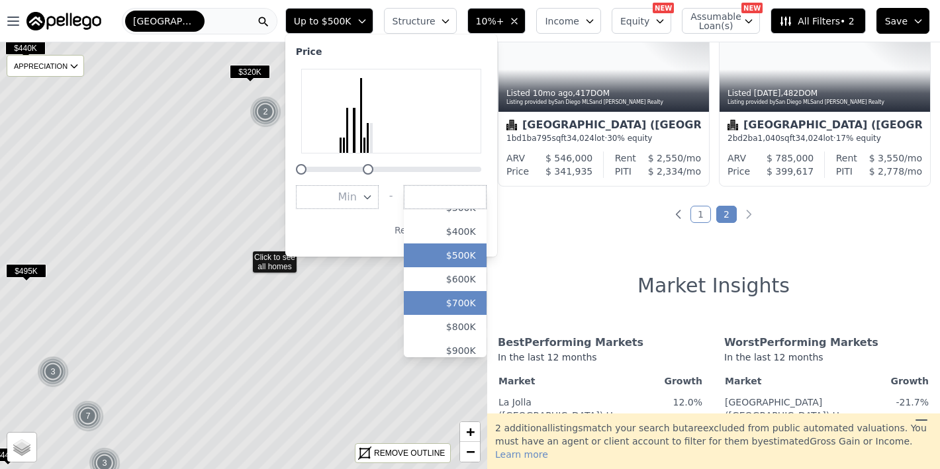
click at [458, 306] on button "$700K" at bounding box center [445, 303] width 83 height 24
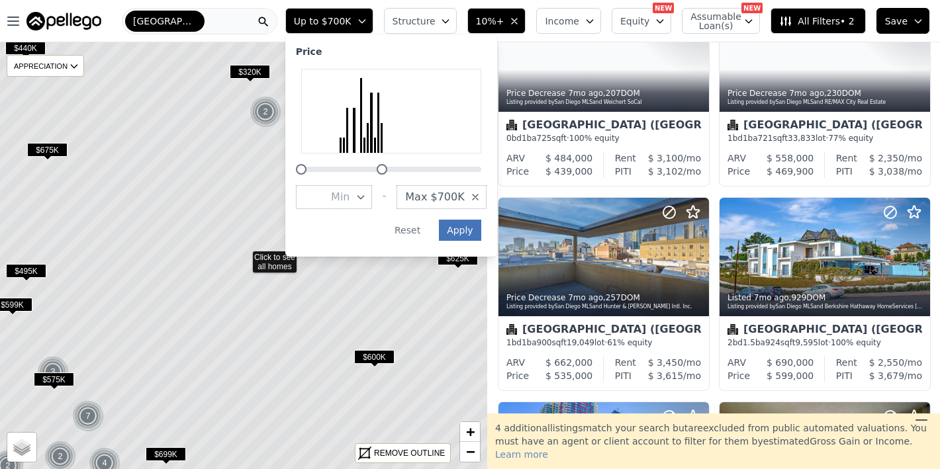
click at [472, 233] on button "Apply" at bounding box center [460, 230] width 42 height 21
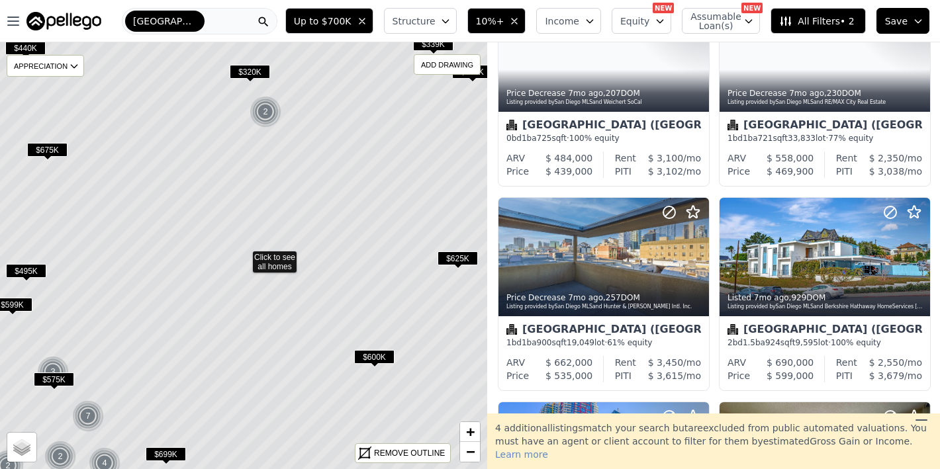
click at [280, 262] on icon at bounding box center [243, 256] width 587 height 515
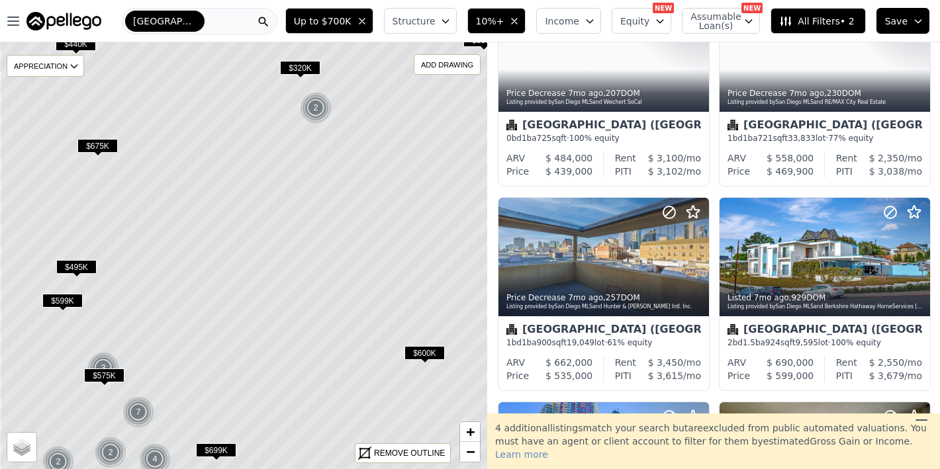
drag, startPoint x: 279, startPoint y: 162, endPoint x: 330, endPoint y: 158, distance: 50.5
click at [330, 158] on icon at bounding box center [293, 252] width 587 height 515
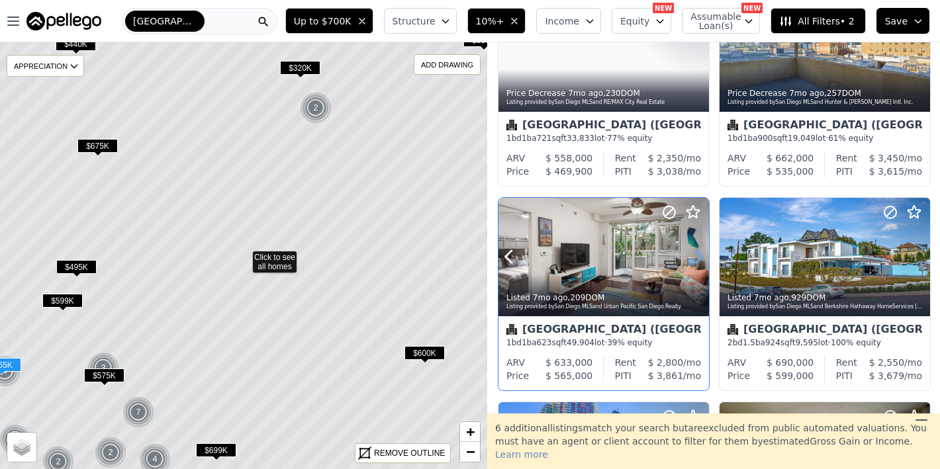
click at [697, 258] on icon at bounding box center [698, 256] width 21 height 21
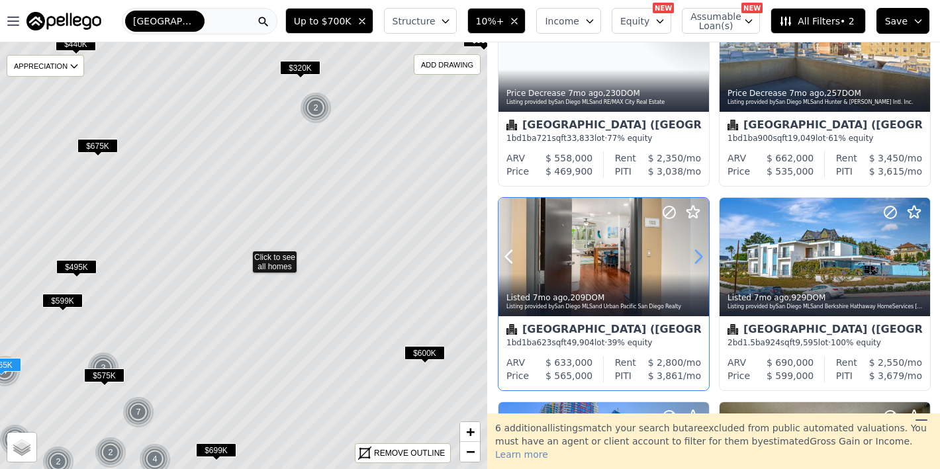
click at [697, 258] on icon at bounding box center [698, 256] width 21 height 21
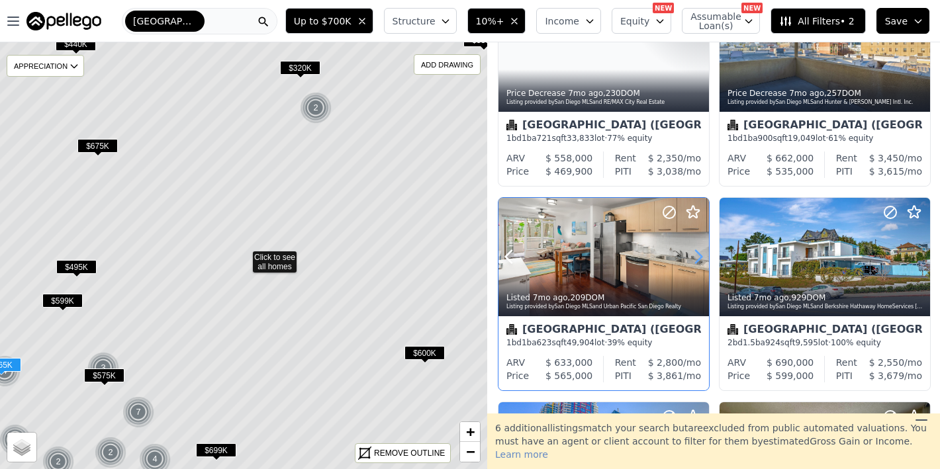
click at [697, 258] on icon at bounding box center [698, 256] width 21 height 21
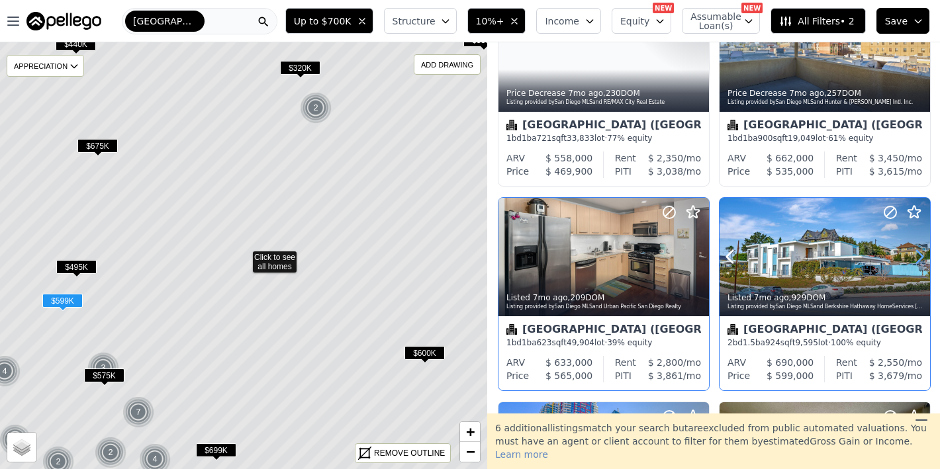
click at [918, 252] on icon at bounding box center [919, 256] width 21 height 21
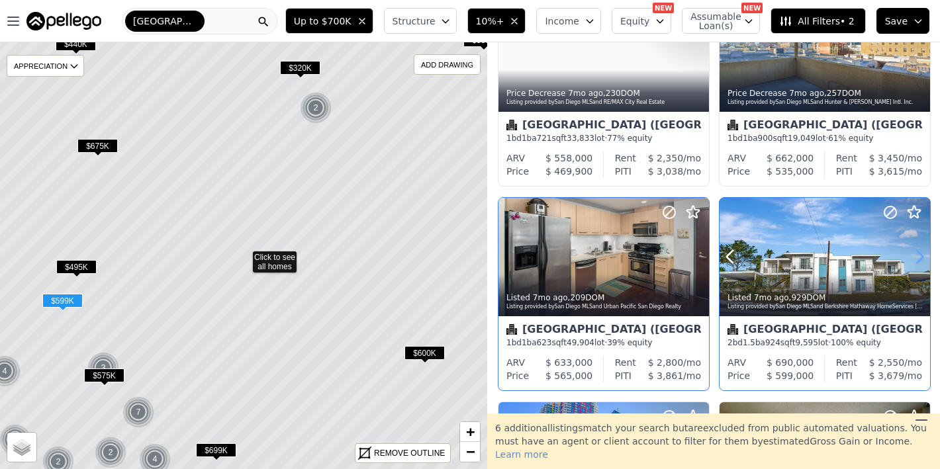
click at [918, 252] on icon at bounding box center [919, 256] width 21 height 21
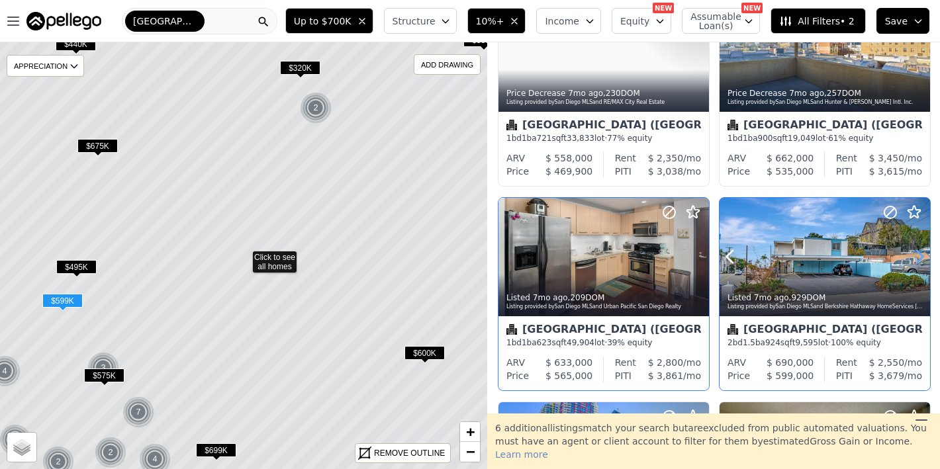
click at [918, 252] on icon at bounding box center [919, 256] width 21 height 21
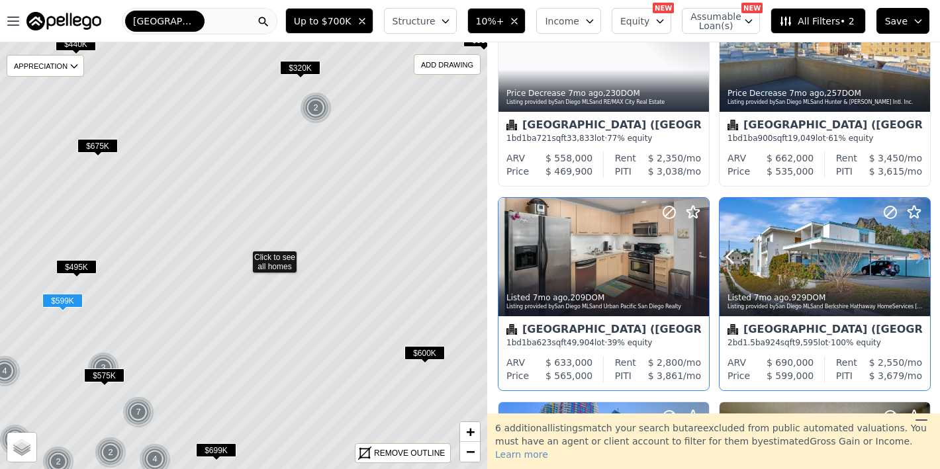
click at [918, 252] on icon at bounding box center [919, 256] width 21 height 21
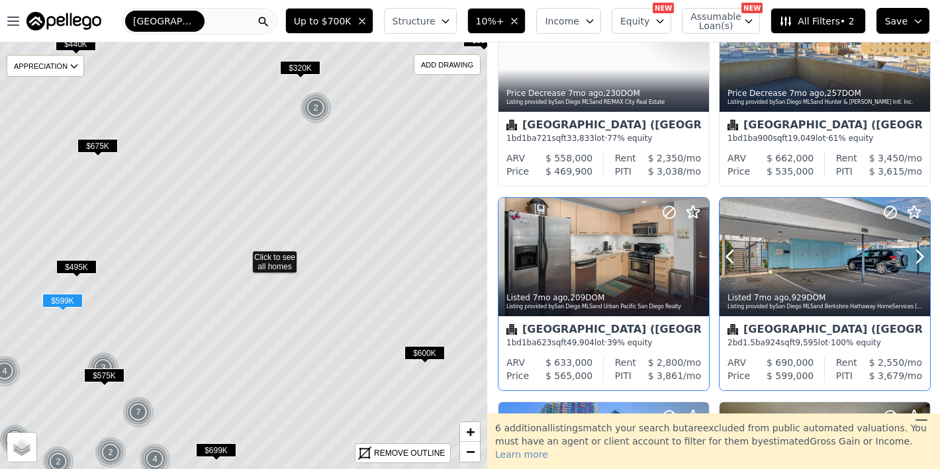
click at [910, 259] on icon at bounding box center [919, 256] width 21 height 21
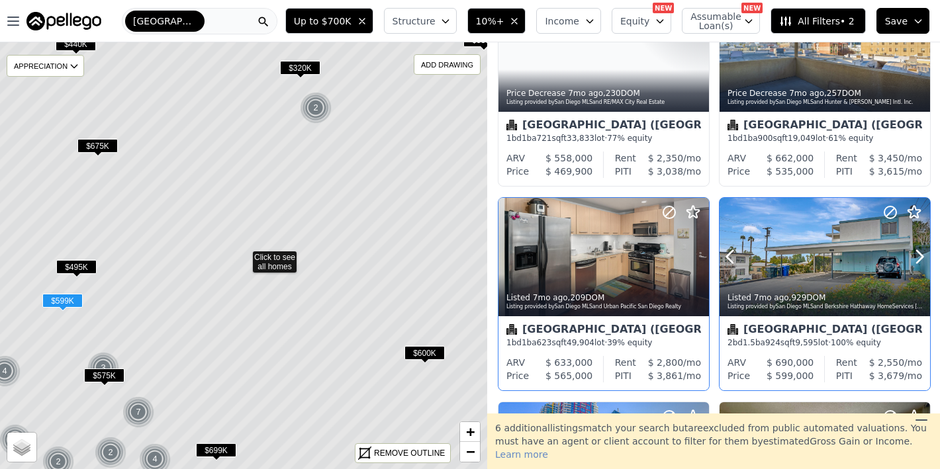
click at [910, 259] on icon at bounding box center [919, 256] width 21 height 21
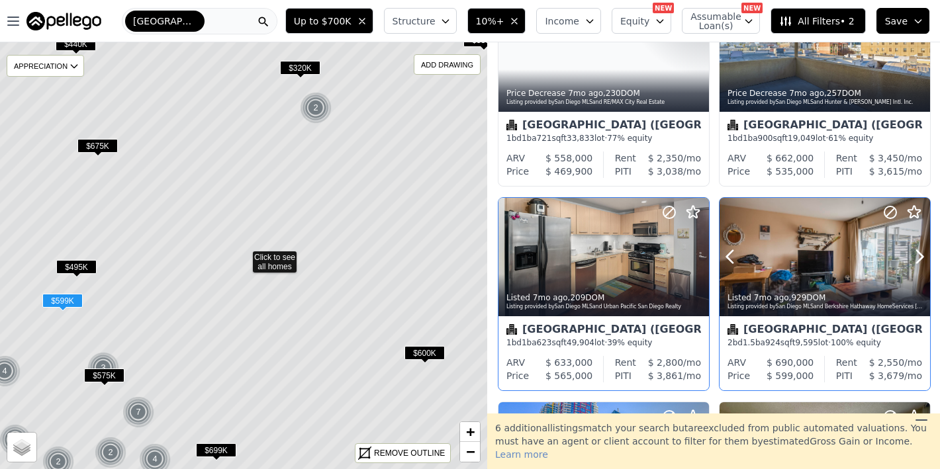
click at [910, 259] on icon at bounding box center [919, 256] width 21 height 21
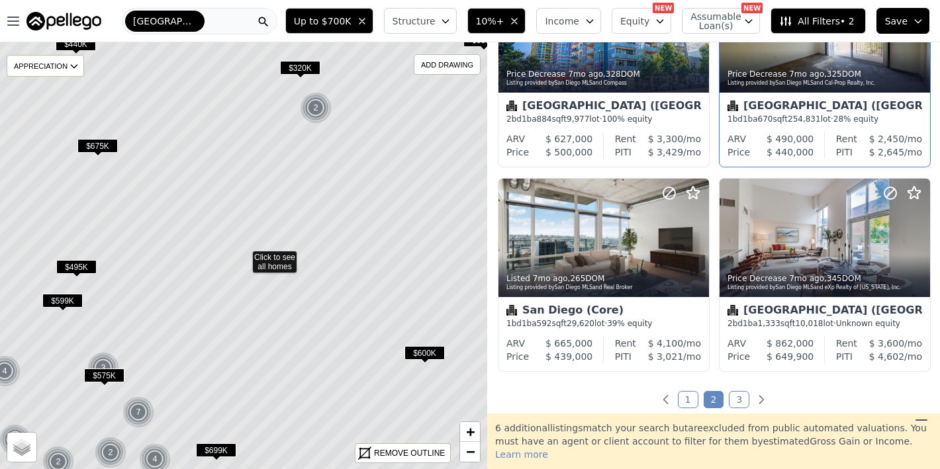
scroll to position [926, 0]
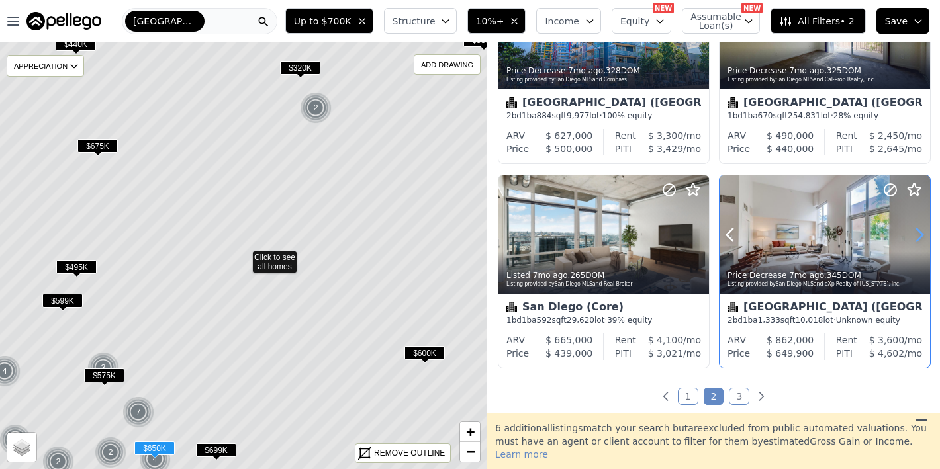
click at [920, 237] on icon at bounding box center [919, 234] width 21 height 21
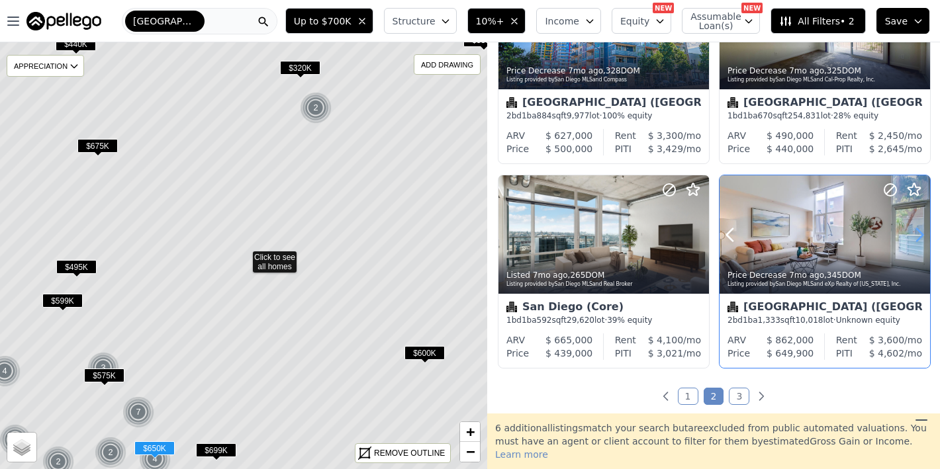
click at [920, 237] on icon at bounding box center [919, 234] width 21 height 21
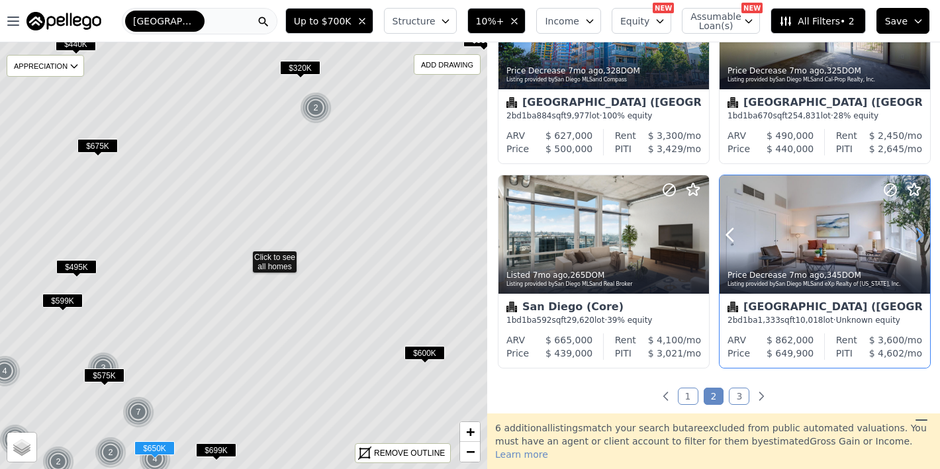
click at [920, 237] on icon at bounding box center [919, 234] width 21 height 21
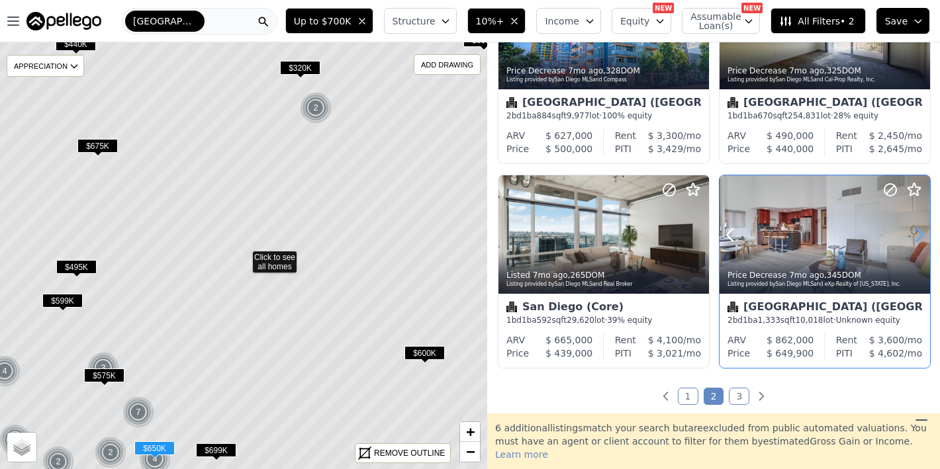
click at [920, 237] on icon at bounding box center [919, 234] width 21 height 21
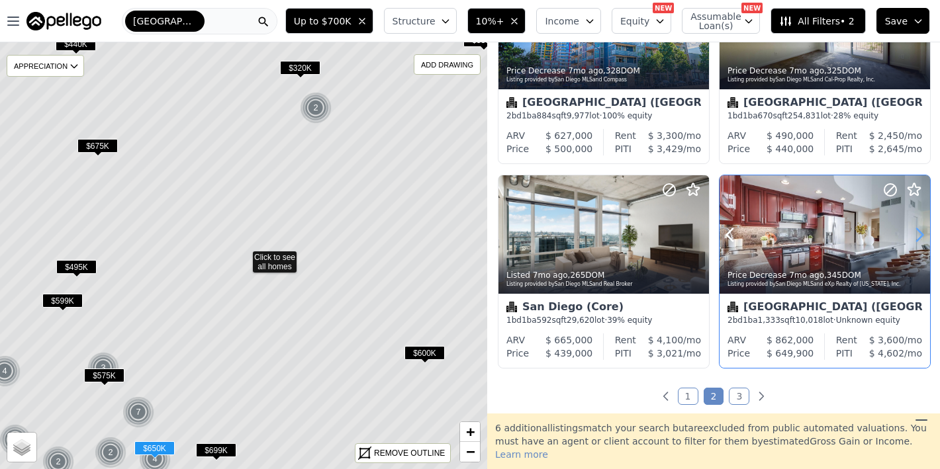
click at [920, 237] on icon at bounding box center [919, 234] width 21 height 21
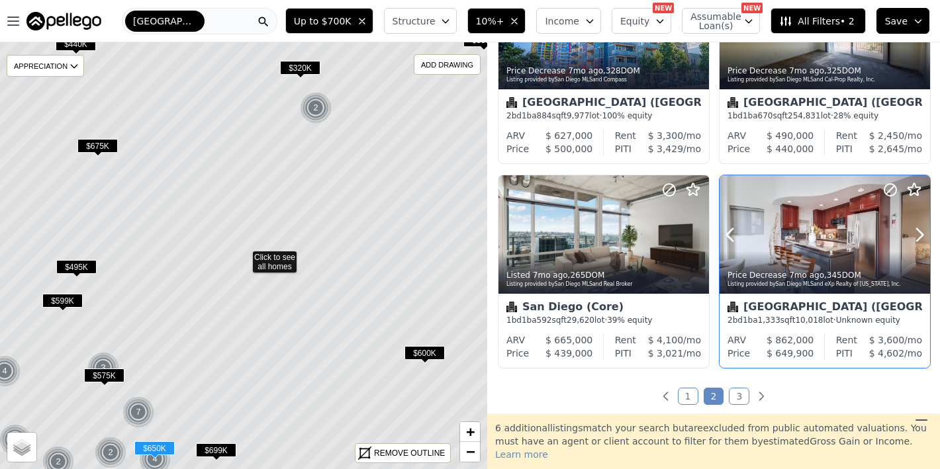
scroll to position [1177, 0]
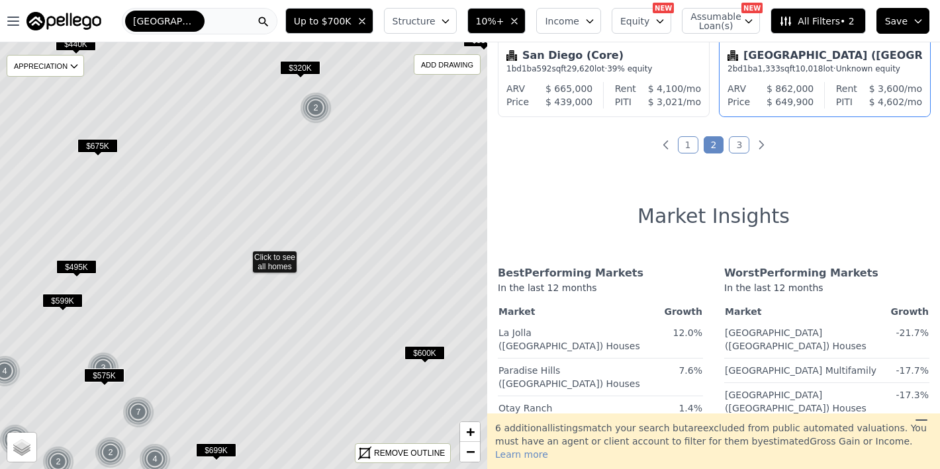
click at [680, 145] on link "1" at bounding box center [688, 144] width 21 height 17
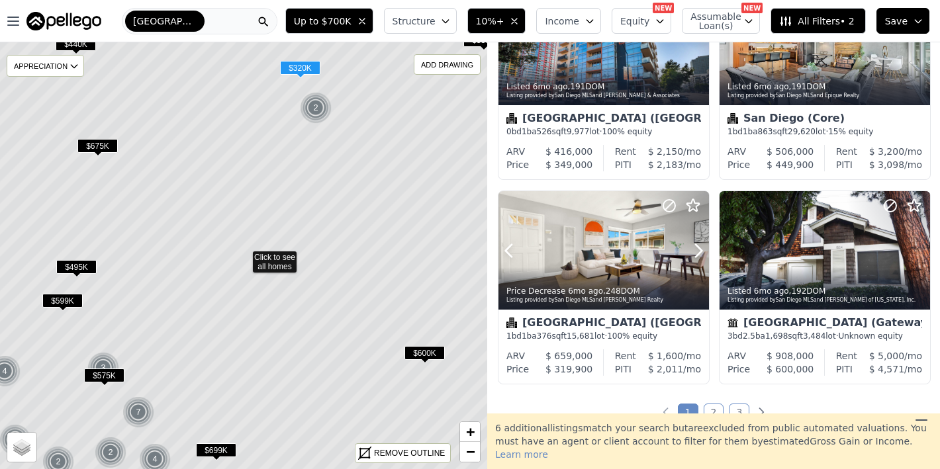
scroll to position [916, 0]
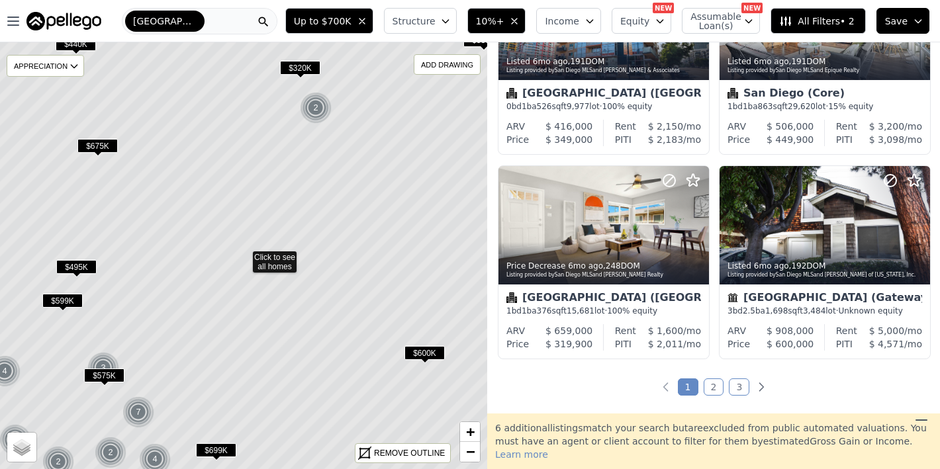
click at [711, 387] on link "2" at bounding box center [714, 387] width 21 height 17
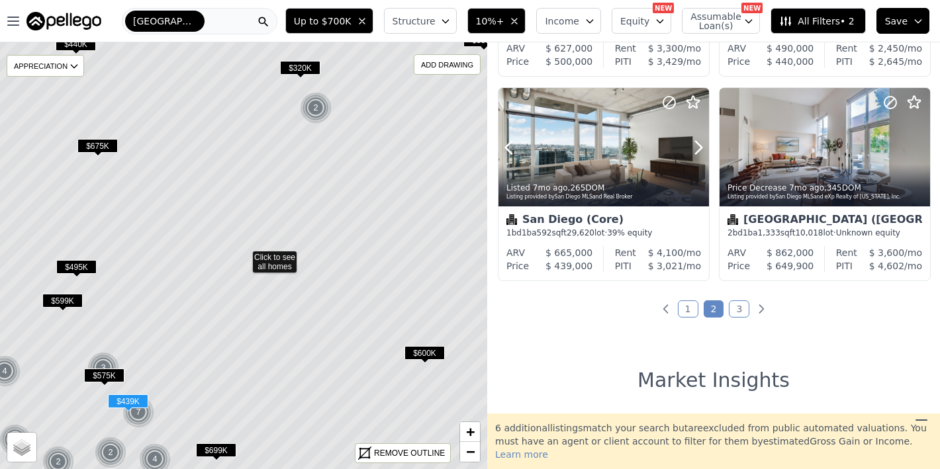
scroll to position [1097, 0]
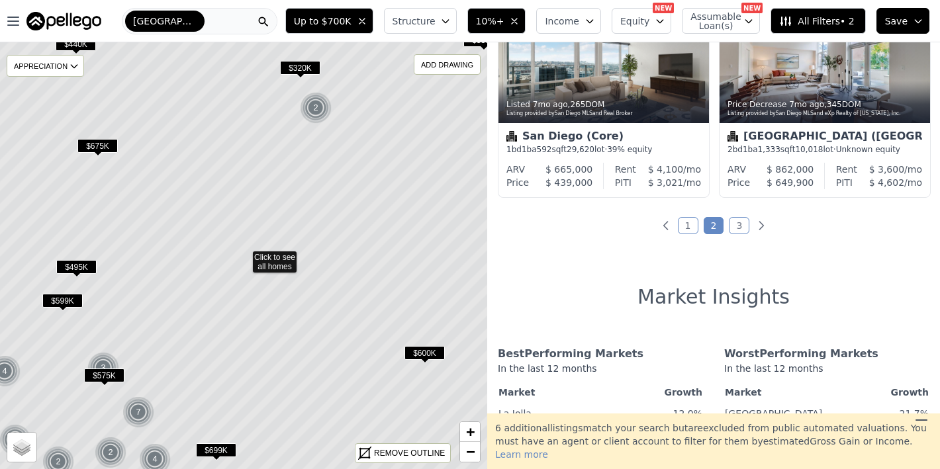
click at [513, 21] on button "10%+" at bounding box center [497, 21] width 59 height 26
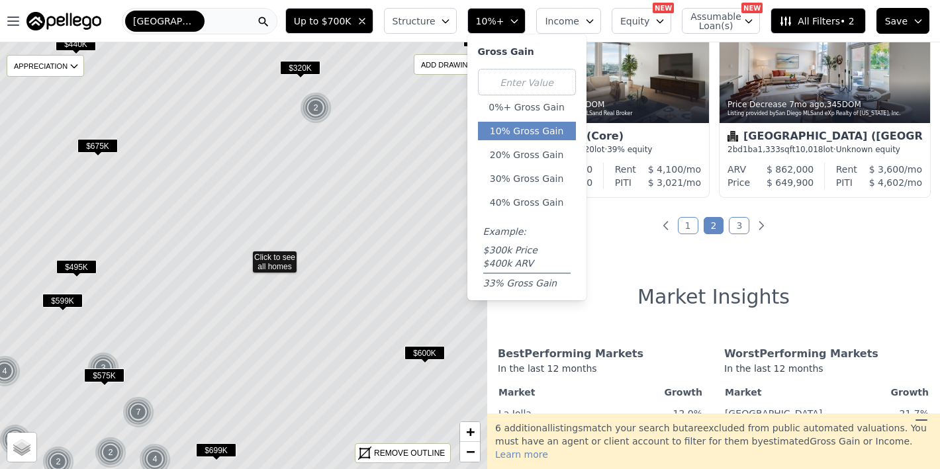
click at [513, 21] on button "10%+" at bounding box center [497, 21] width 59 height 26
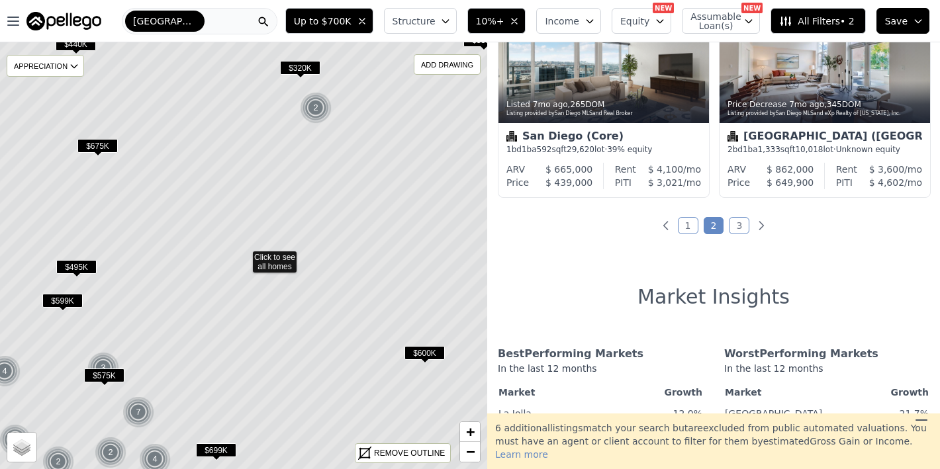
click at [352, 16] on span "Up to $700K" at bounding box center [323, 21] width 58 height 13
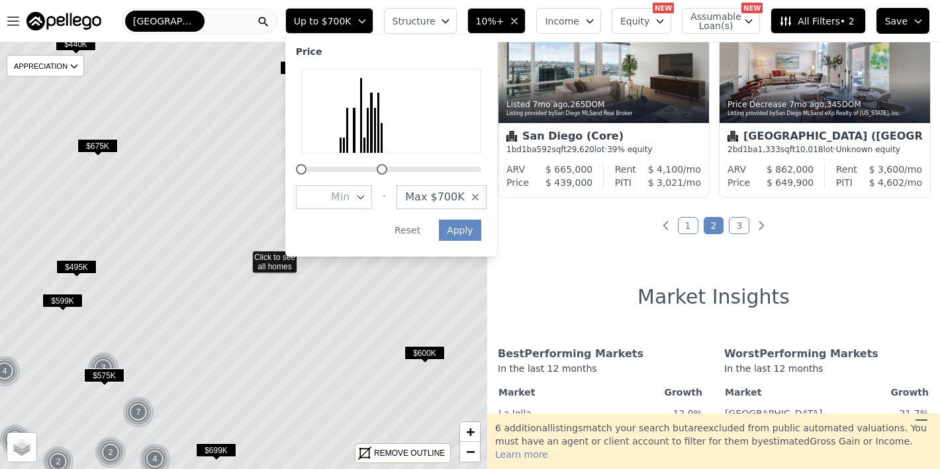
click at [478, 195] on button "Max $700K" at bounding box center [441, 197] width 89 height 24
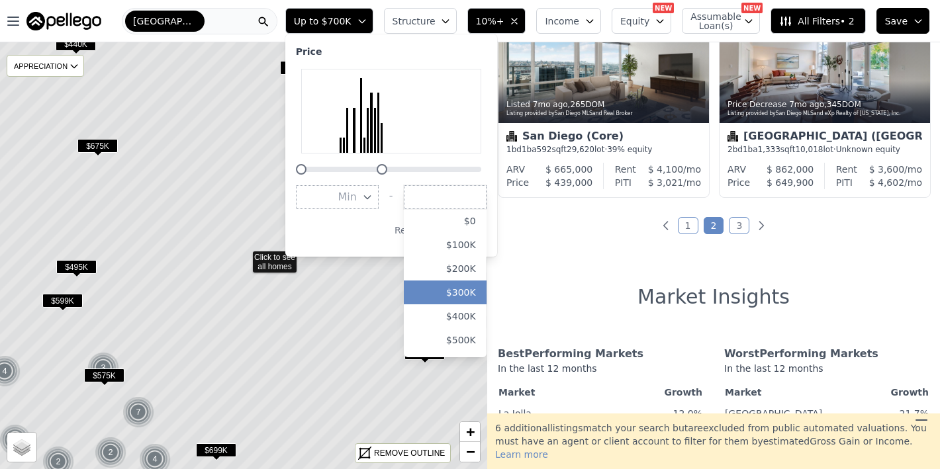
scroll to position [239, 0]
click at [468, 220] on button "$1.0M" at bounding box center [445, 221] width 83 height 24
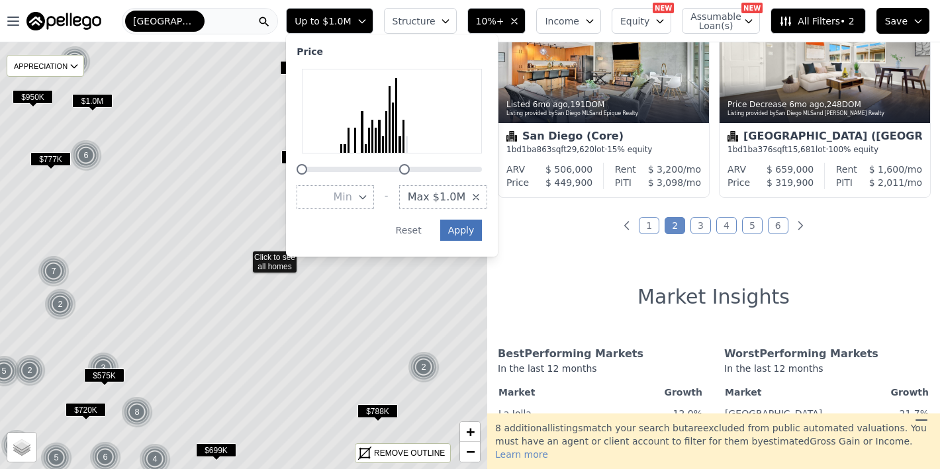
click at [477, 234] on button "Apply" at bounding box center [461, 230] width 42 height 21
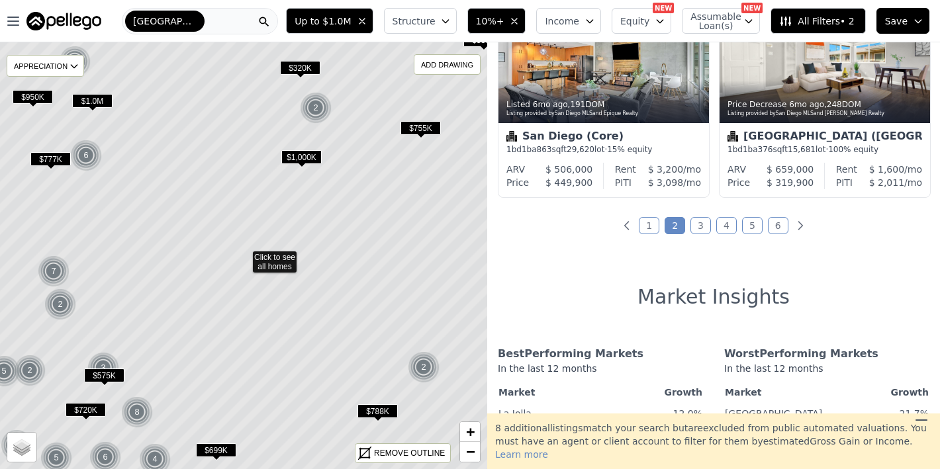
click at [649, 226] on link "1" at bounding box center [649, 225] width 21 height 17
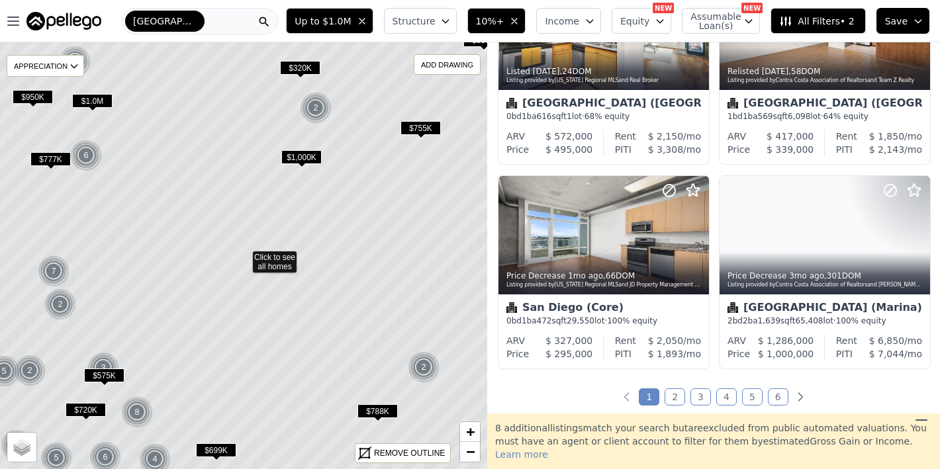
scroll to position [1118, 0]
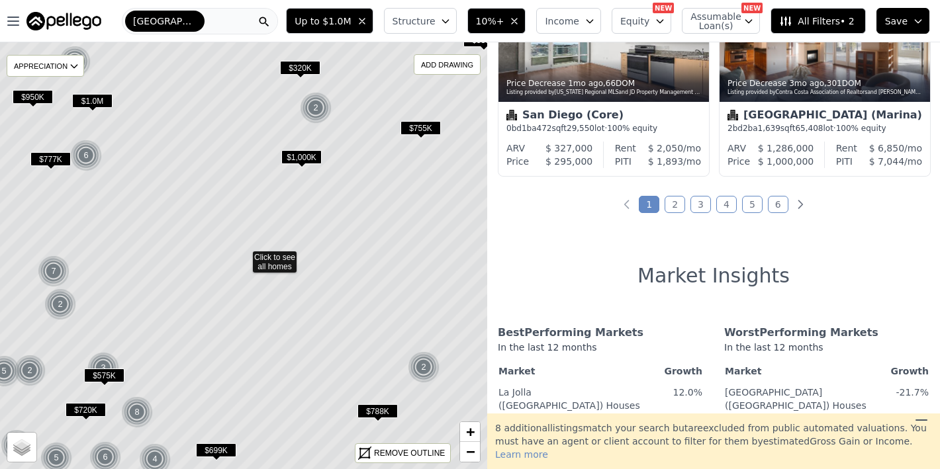
click at [671, 211] on link "2" at bounding box center [675, 204] width 21 height 17
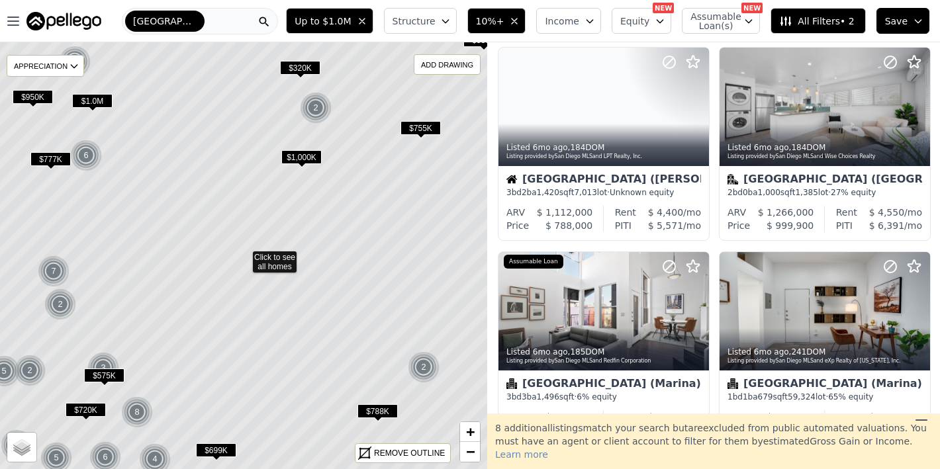
scroll to position [0, 0]
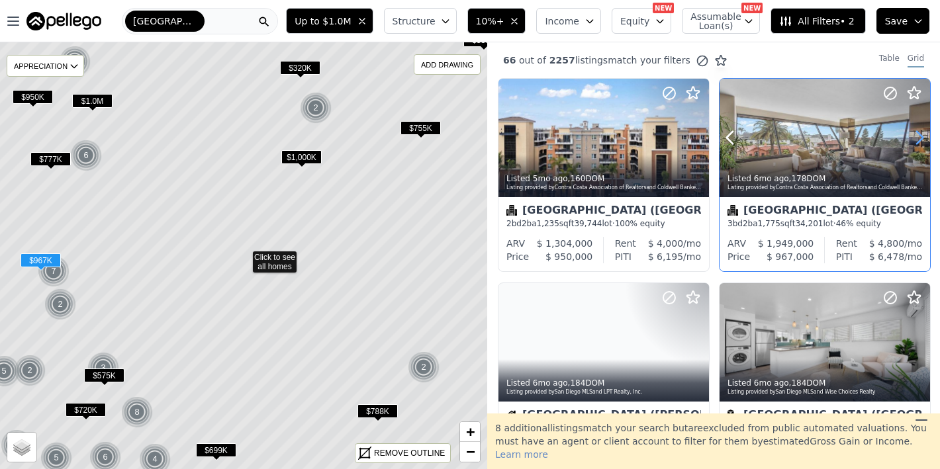
click at [920, 139] on icon at bounding box center [919, 137] width 21 height 21
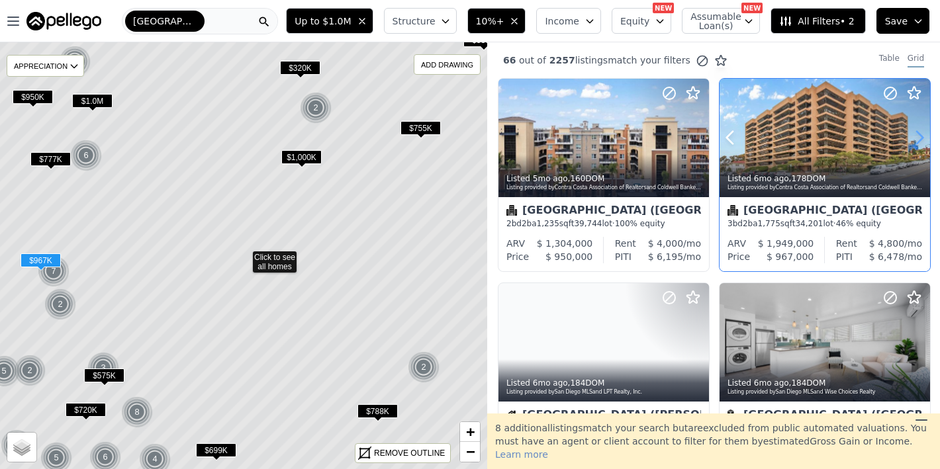
click at [920, 139] on icon at bounding box center [919, 137] width 21 height 21
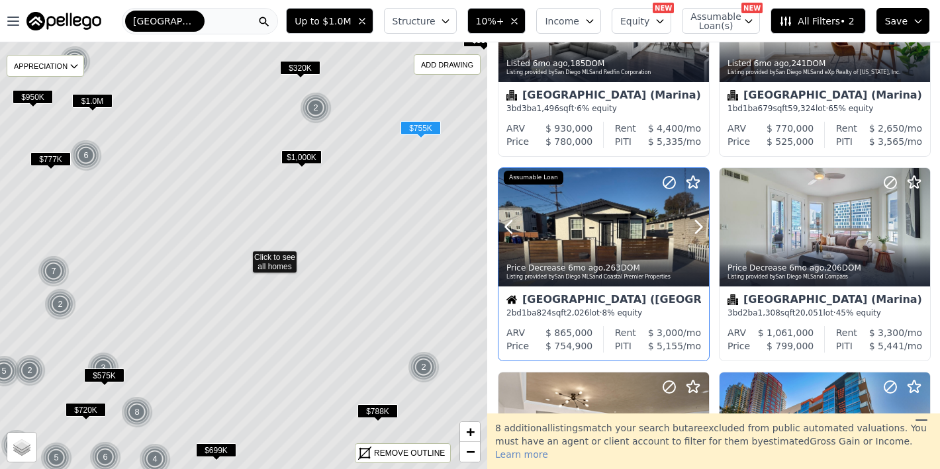
scroll to position [534, 0]
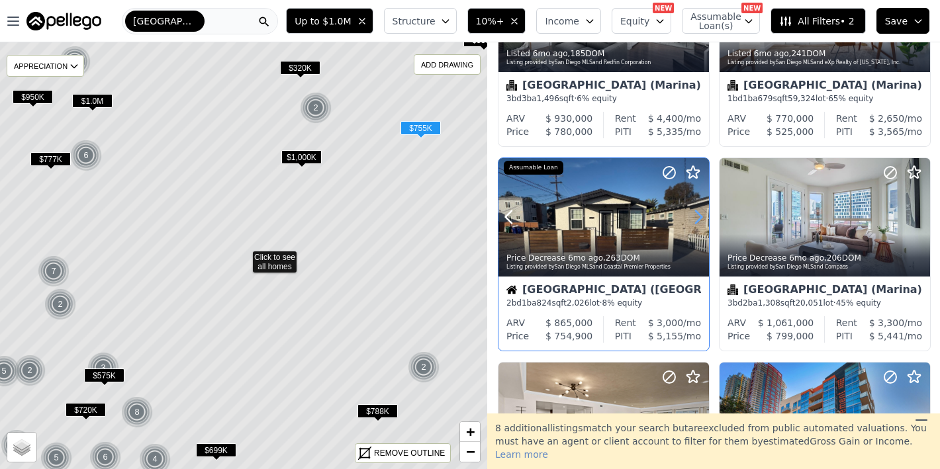
click at [691, 209] on icon at bounding box center [698, 217] width 21 height 21
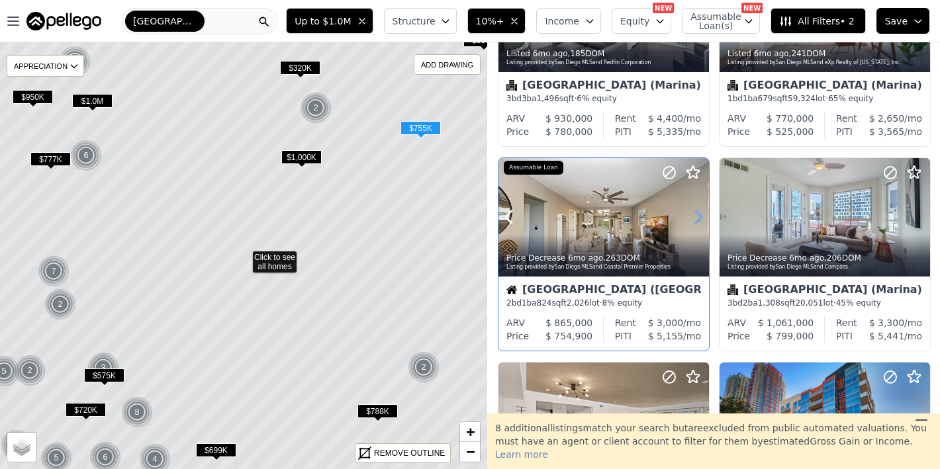
click at [691, 209] on icon at bounding box center [698, 217] width 21 height 21
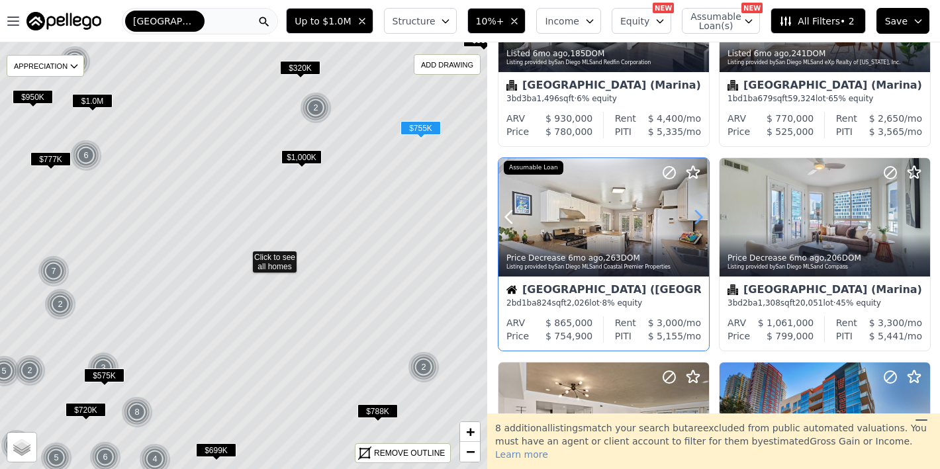
click at [691, 209] on icon at bounding box center [698, 217] width 21 height 21
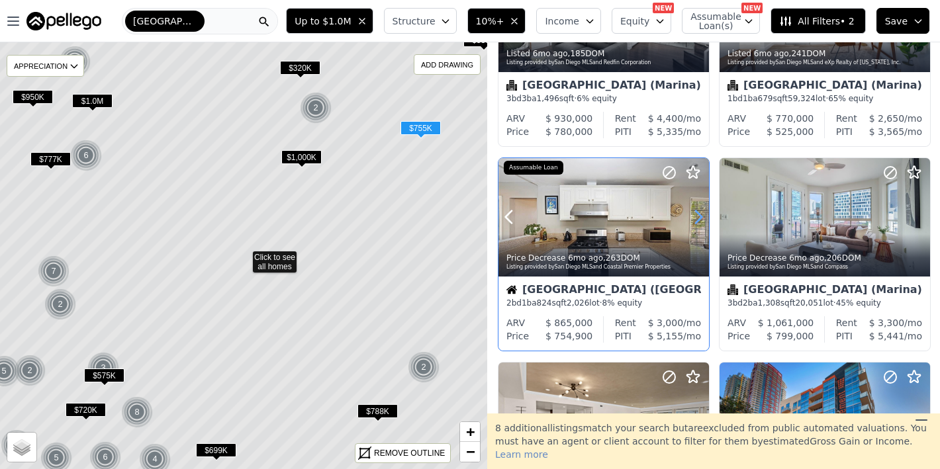
click at [691, 209] on icon at bounding box center [698, 217] width 21 height 21
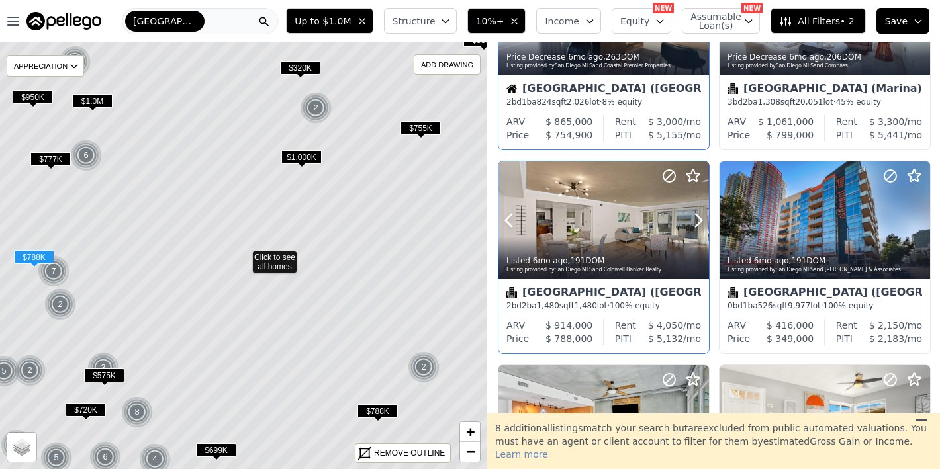
scroll to position [981, 0]
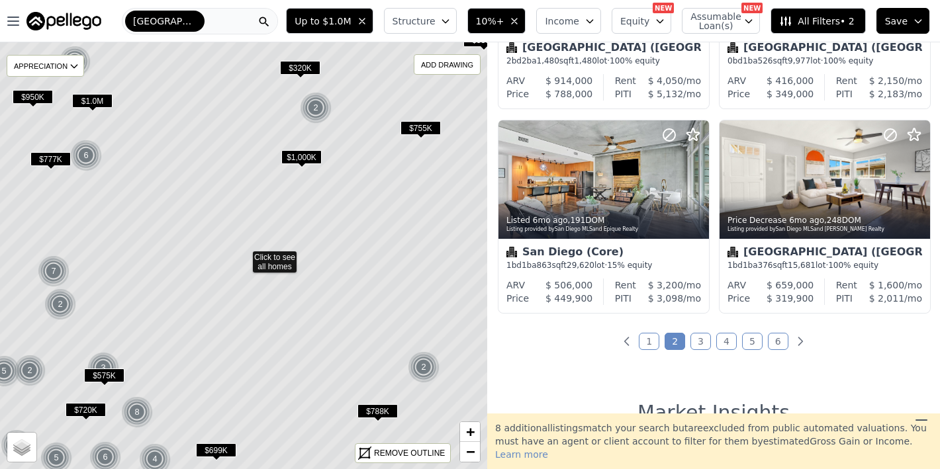
click at [691, 342] on link "3" at bounding box center [701, 341] width 21 height 17
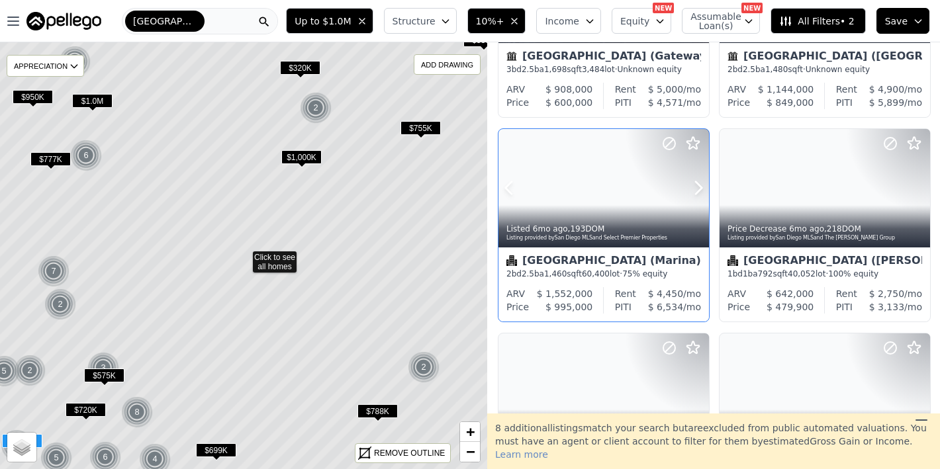
scroll to position [354, 0]
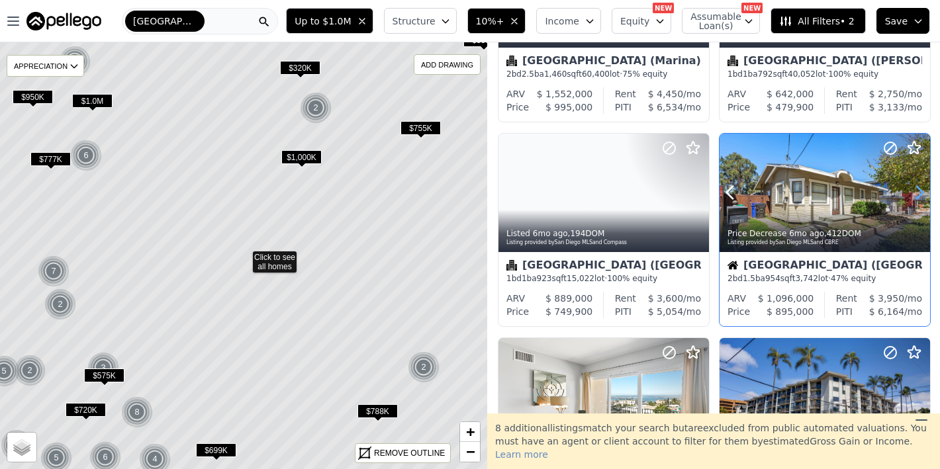
click at [917, 188] on icon at bounding box center [920, 193] width 6 height 13
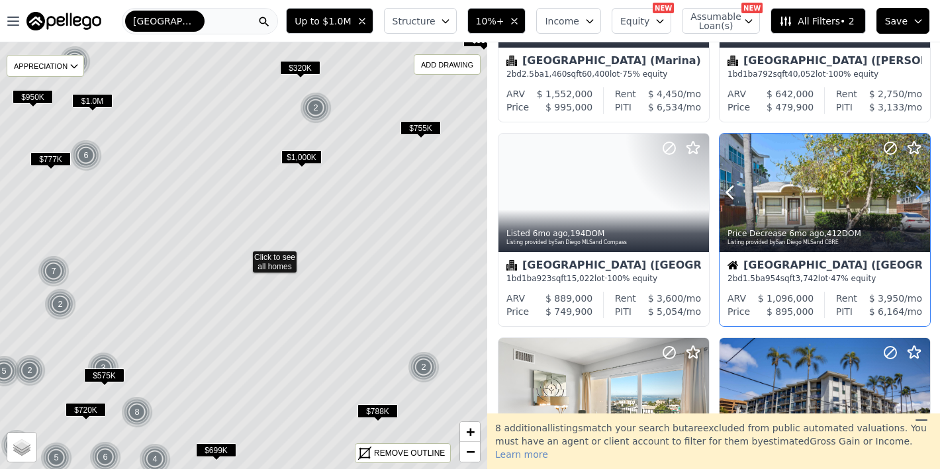
click at [917, 188] on icon at bounding box center [920, 193] width 6 height 13
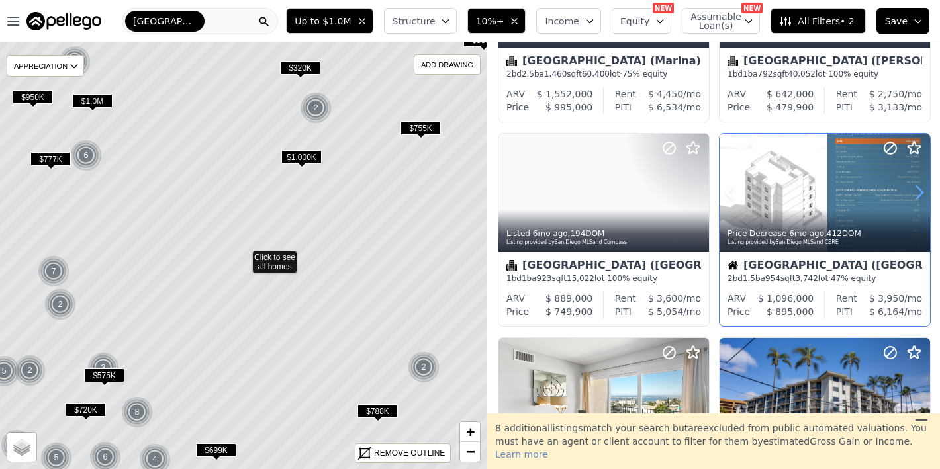
click at [917, 188] on icon at bounding box center [920, 193] width 6 height 13
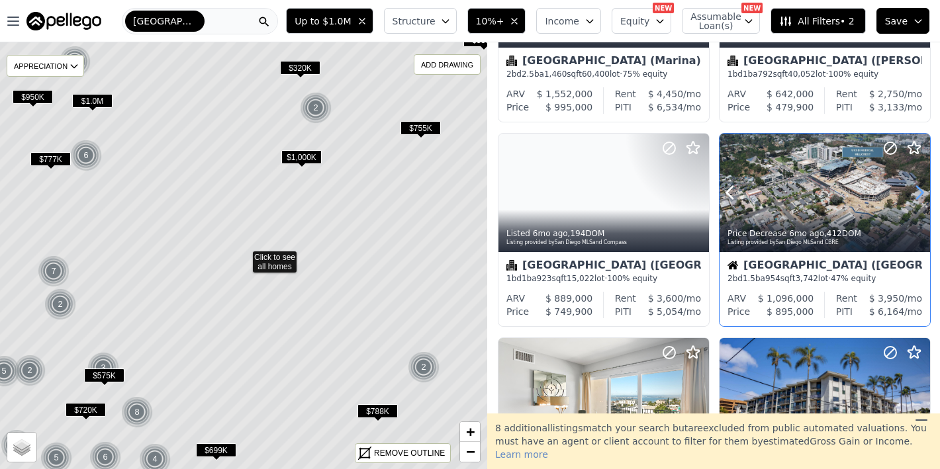
click at [917, 188] on icon at bounding box center [920, 193] width 6 height 13
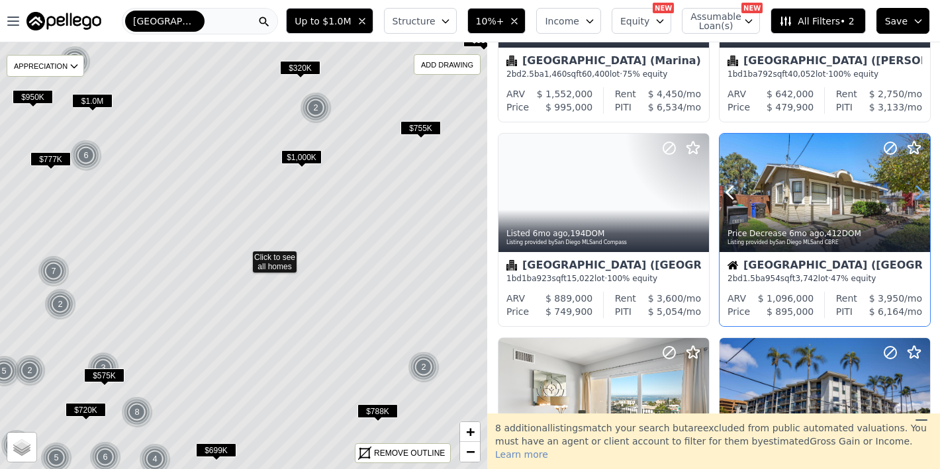
click at [917, 188] on icon at bounding box center [920, 193] width 6 height 13
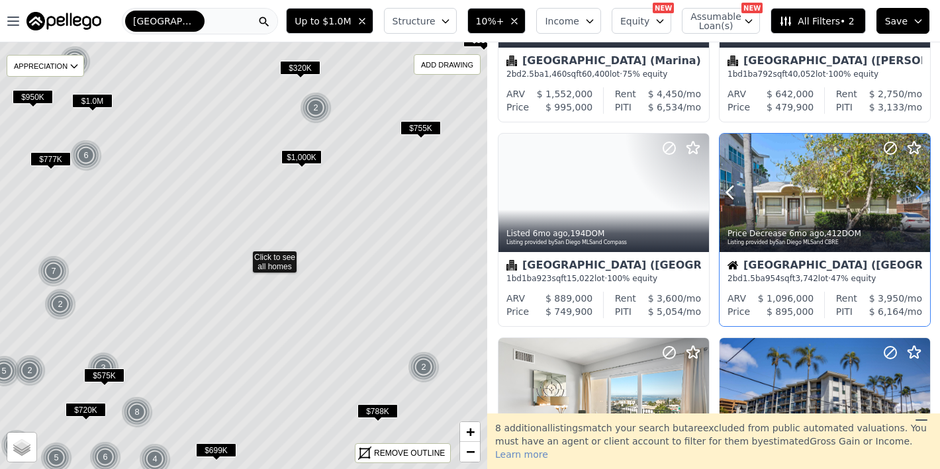
click at [917, 188] on icon at bounding box center [920, 193] width 6 height 13
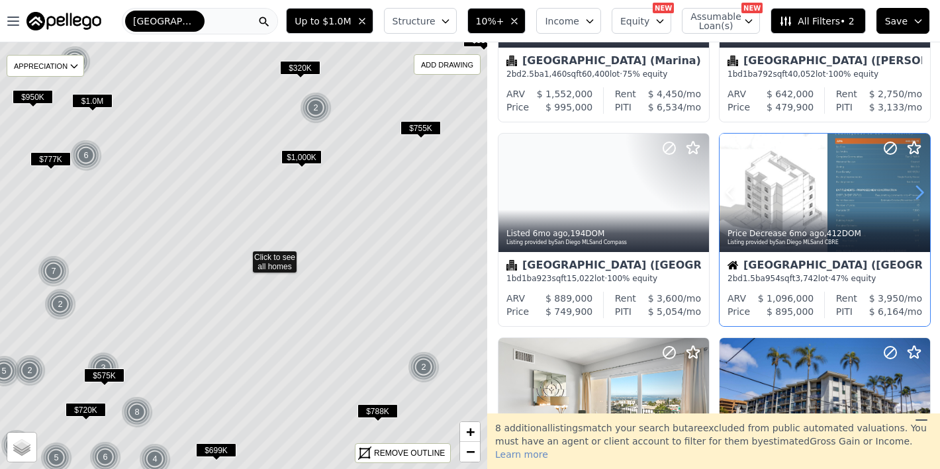
click at [917, 188] on icon at bounding box center [920, 193] width 6 height 13
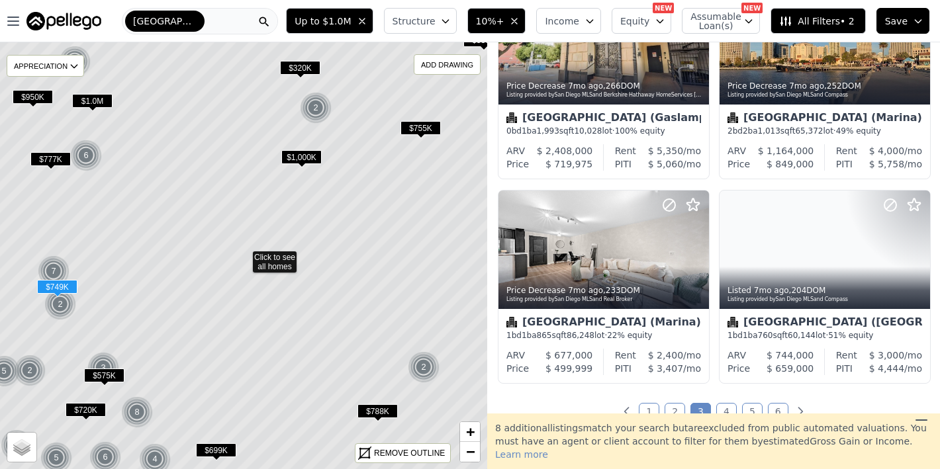
scroll to position [911, 0]
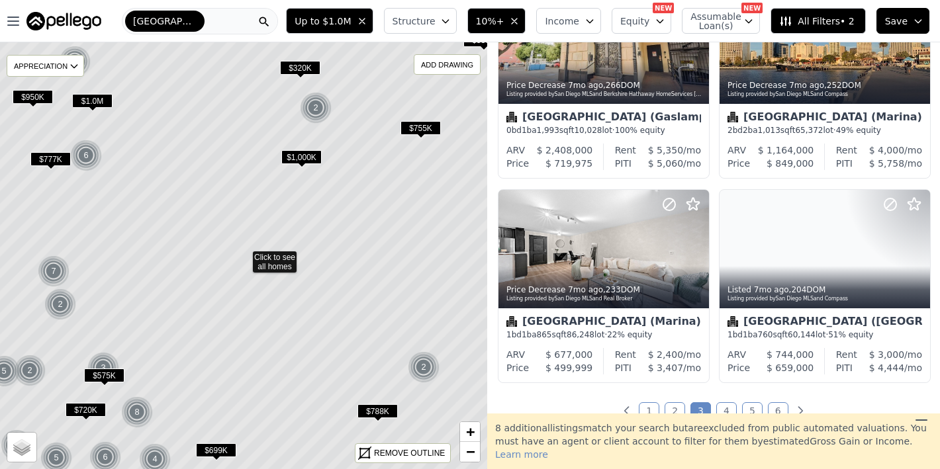
click at [726, 415] on link "4" at bounding box center [726, 411] width 21 height 17
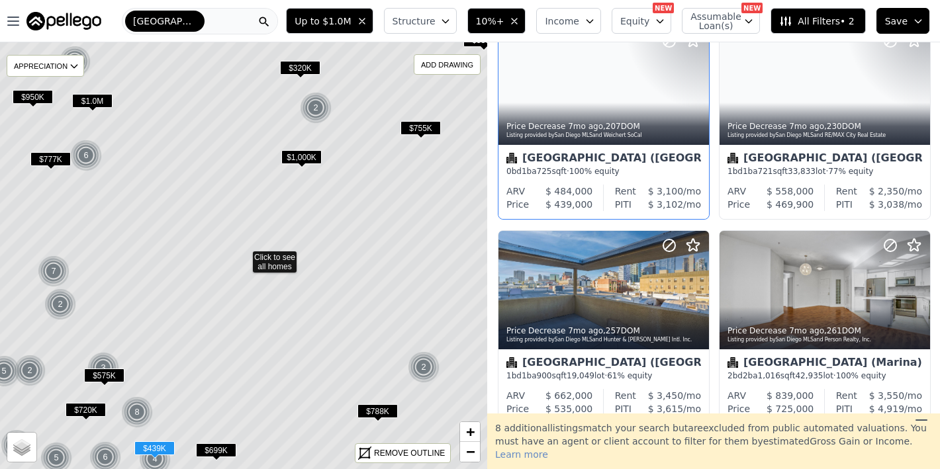
scroll to position [112, 0]
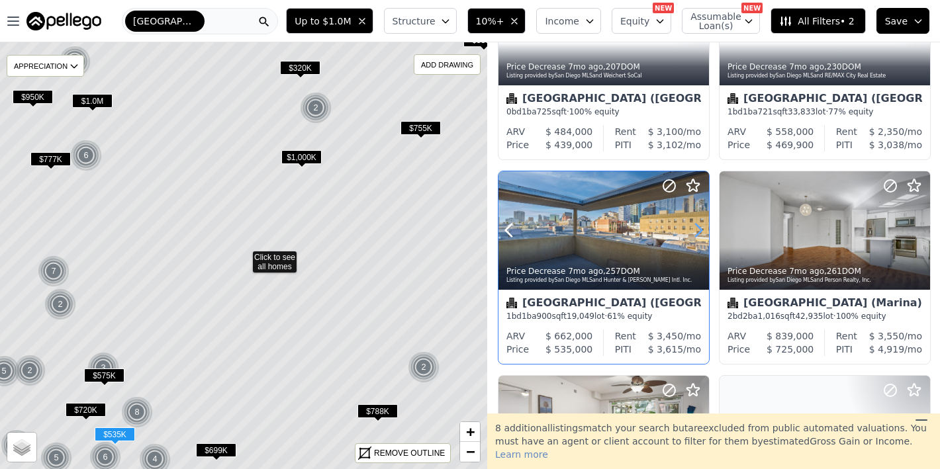
click at [696, 224] on icon at bounding box center [699, 230] width 6 height 13
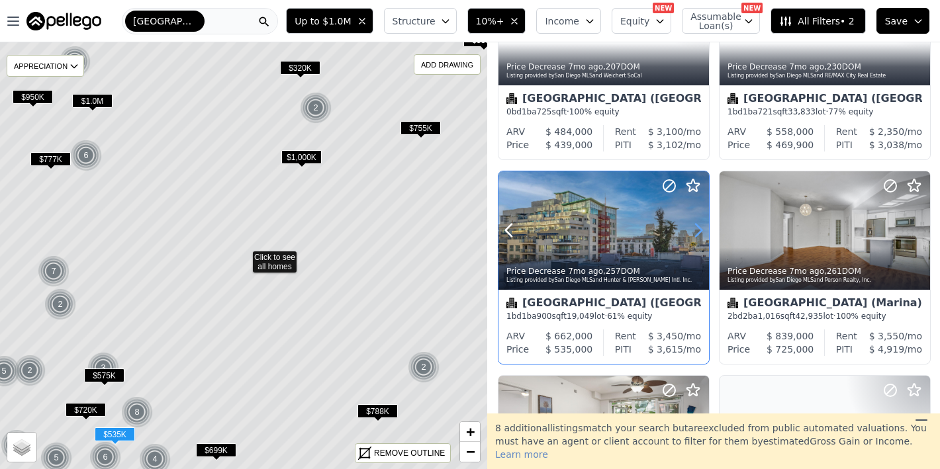
click at [696, 224] on icon at bounding box center [699, 230] width 6 height 13
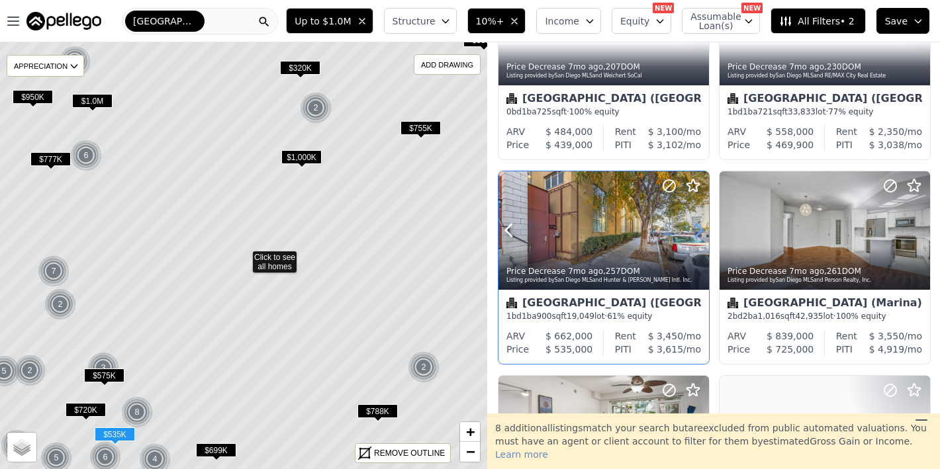
click at [696, 224] on icon at bounding box center [699, 230] width 6 height 13
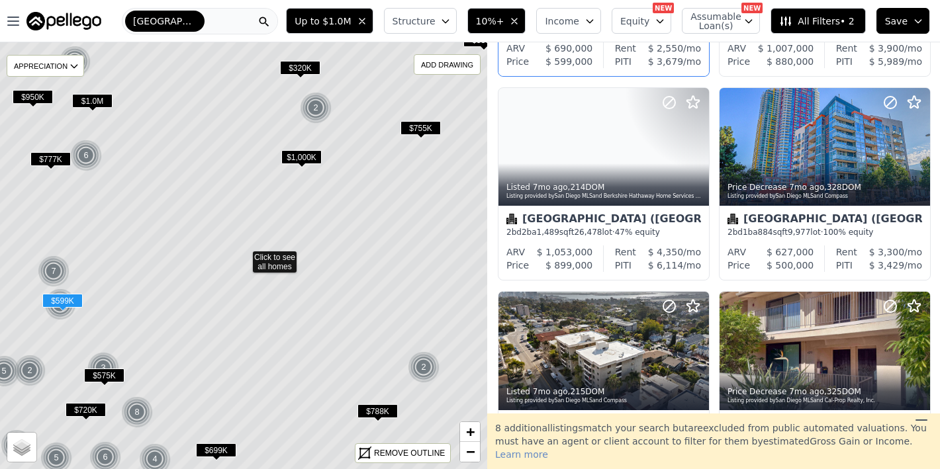
scroll to position [1180, 0]
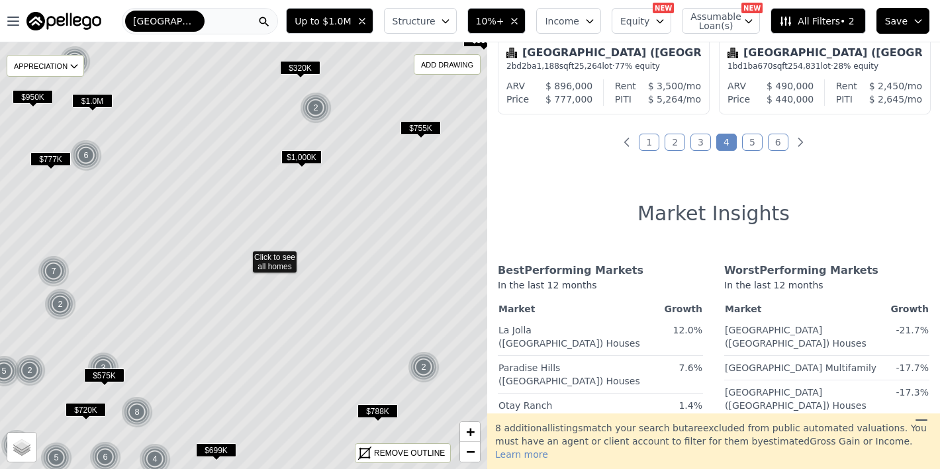
click at [752, 144] on link "5" at bounding box center [752, 142] width 21 height 17
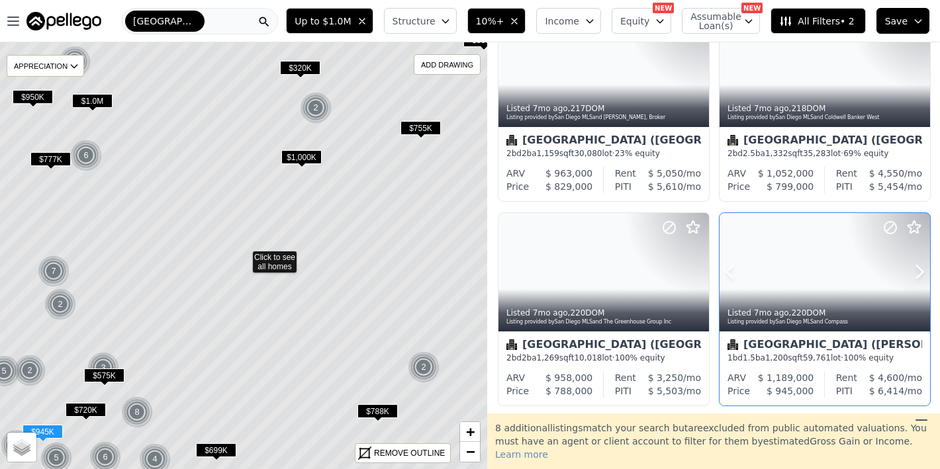
scroll to position [0, 0]
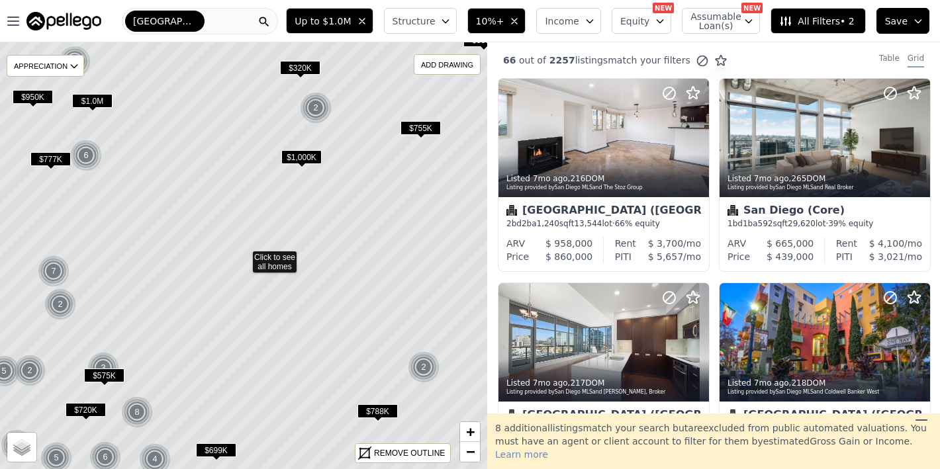
click at [499, 24] on span "10%+" at bounding box center [490, 21] width 28 height 13
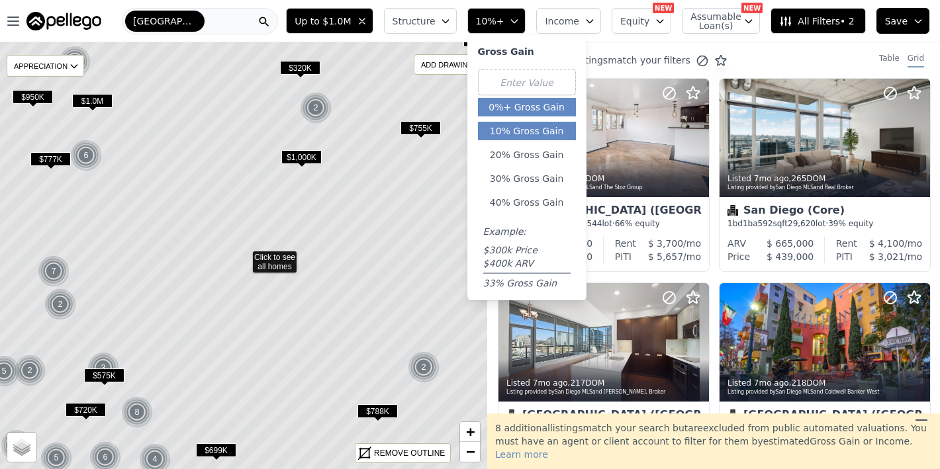
click at [529, 108] on button "0%+ Gross Gain" at bounding box center [527, 107] width 98 height 19
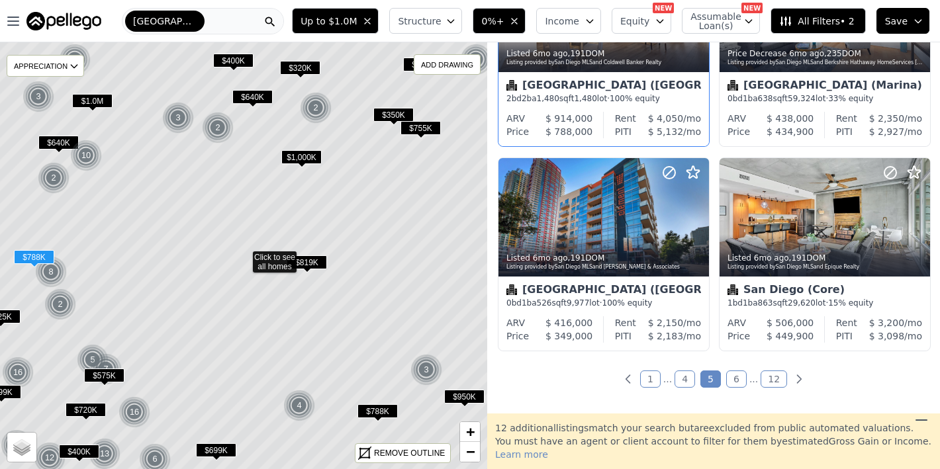
scroll to position [946, 0]
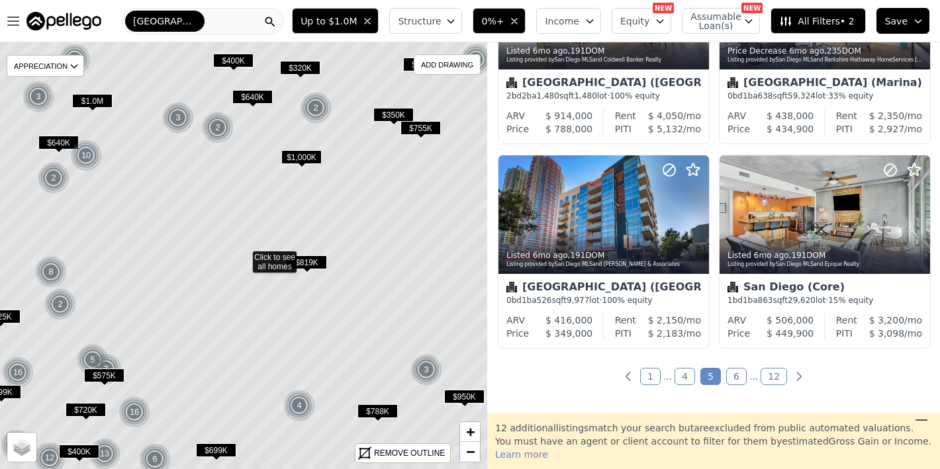
click at [652, 376] on link "1" at bounding box center [650, 376] width 21 height 17
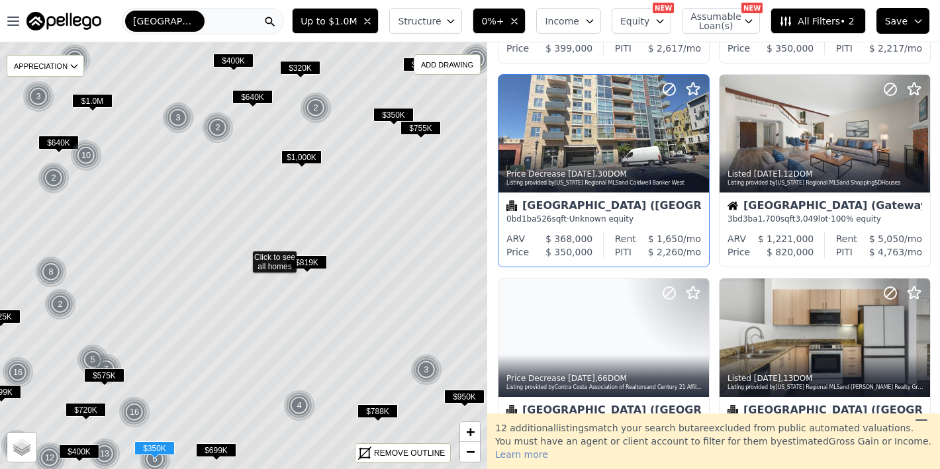
scroll to position [913, 0]
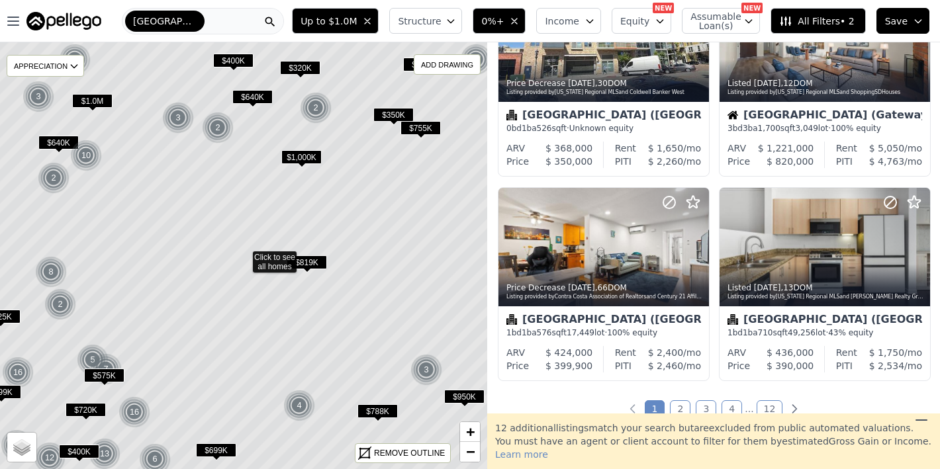
click at [685, 411] on link "2" at bounding box center [680, 409] width 21 height 17
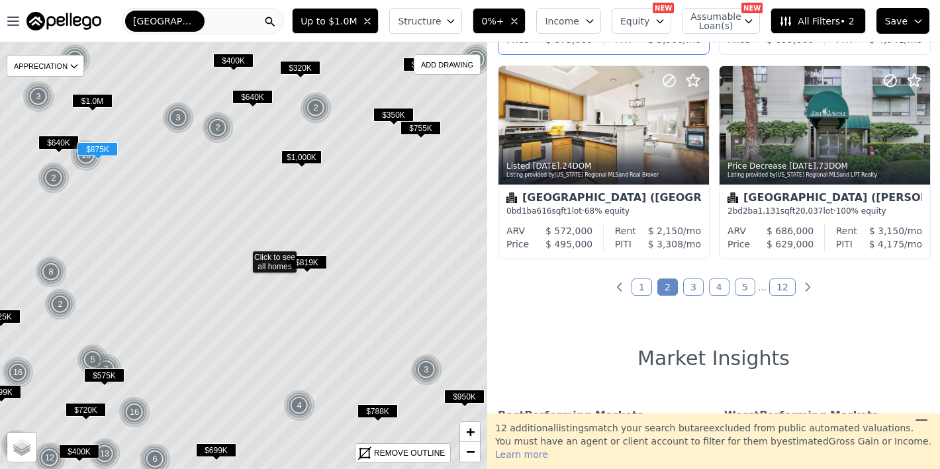
scroll to position [1085, 0]
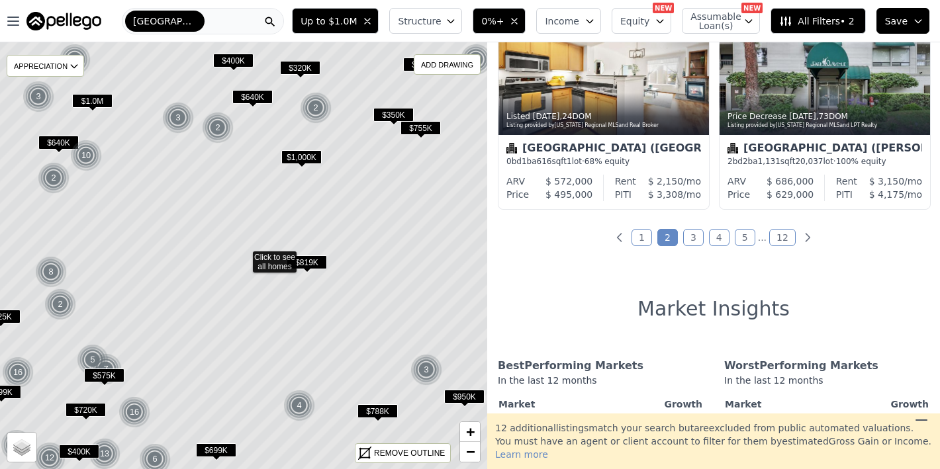
click at [695, 240] on link "3" at bounding box center [693, 237] width 21 height 17
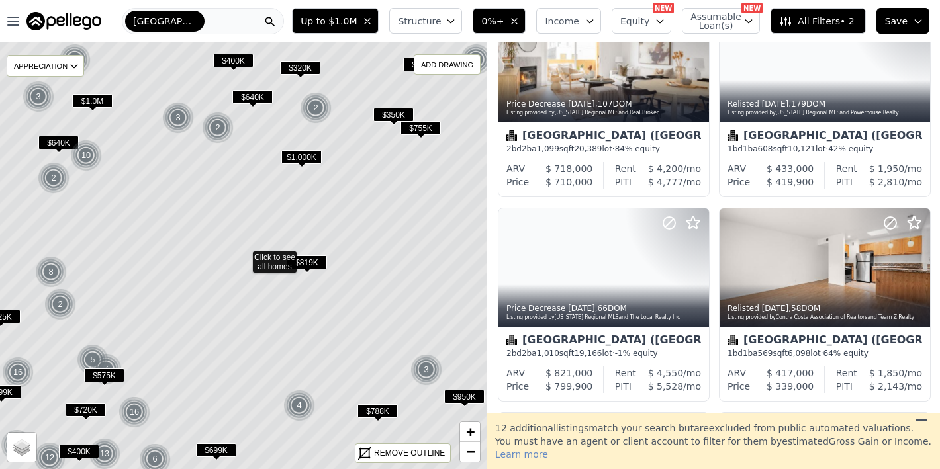
scroll to position [0, 0]
